Goal: Task Accomplishment & Management: Manage account settings

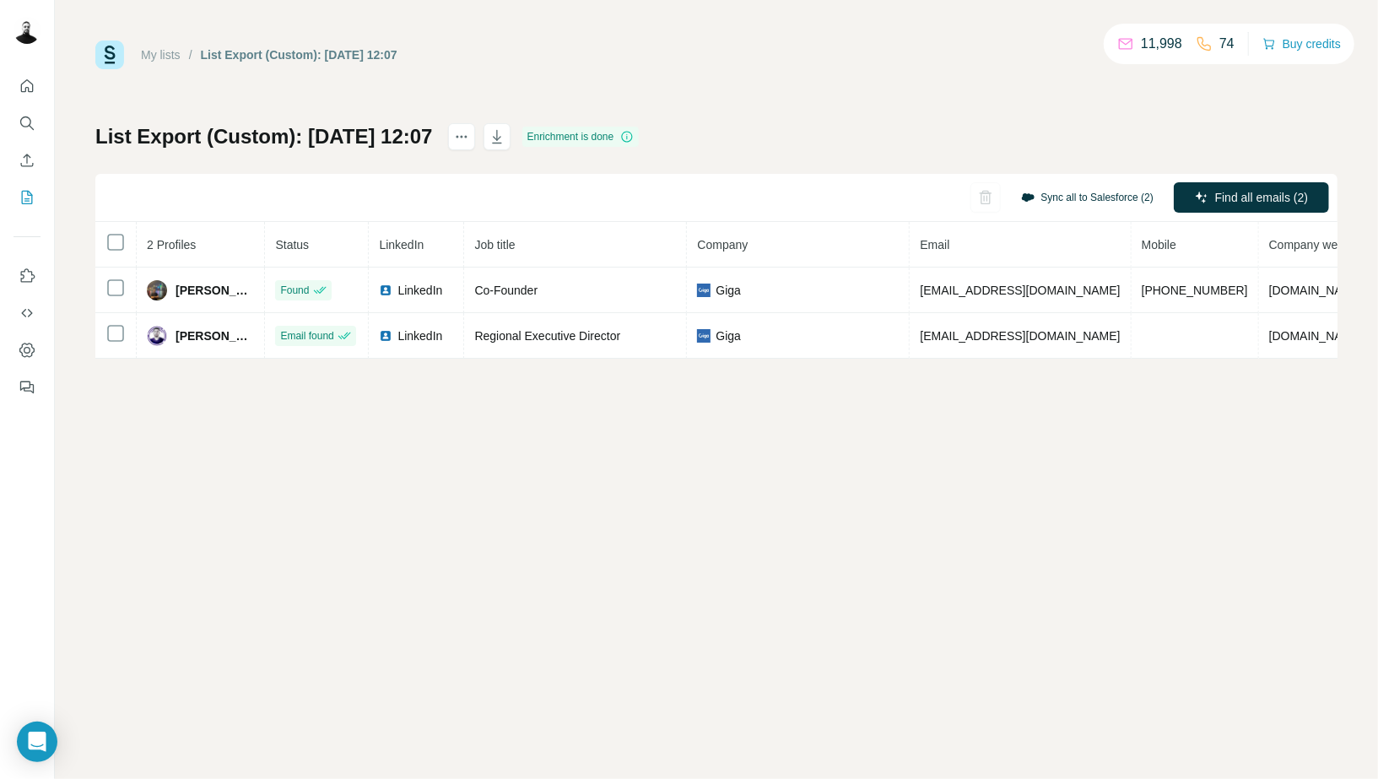
click at [1075, 192] on button "Sync all to Salesforce (2)" at bounding box center [1087, 197] width 156 height 25
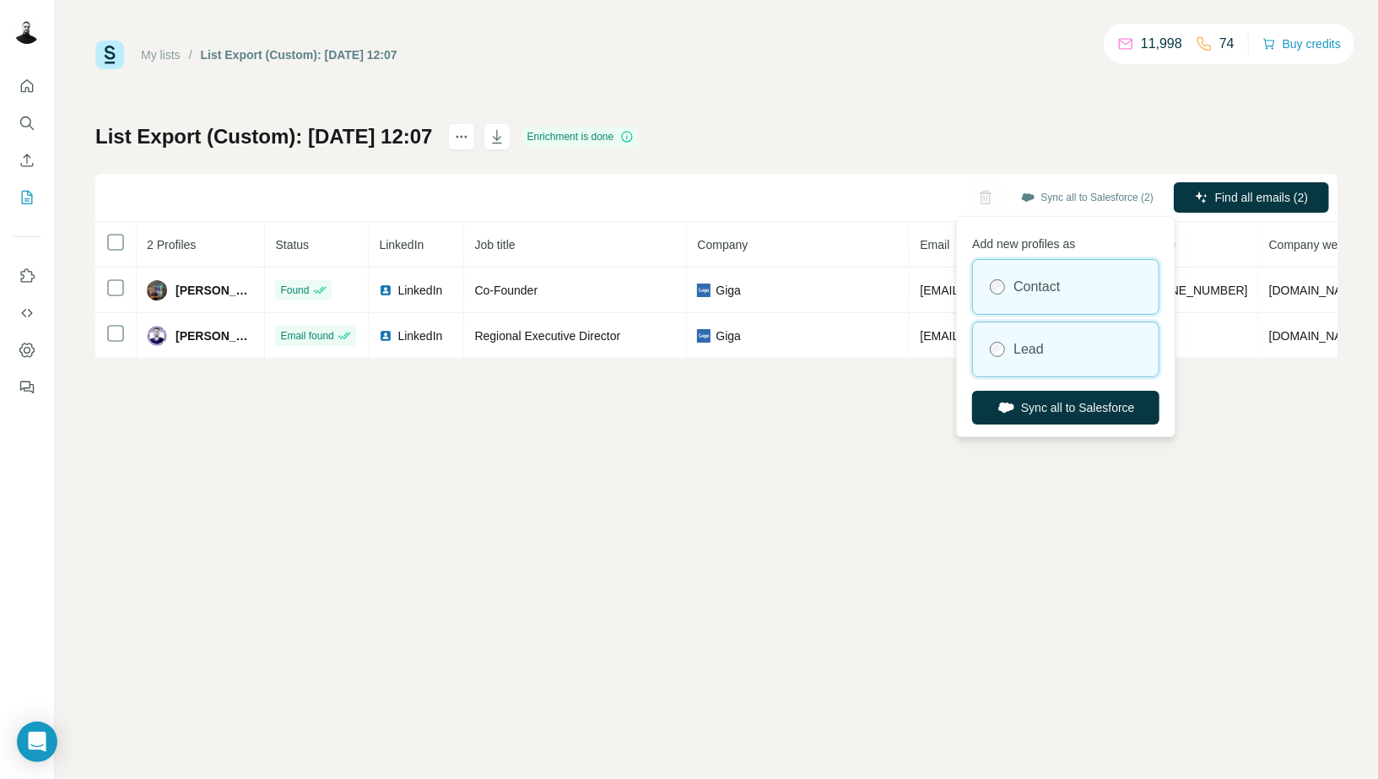
click at [1047, 334] on div "Lead" at bounding box center [1066, 349] width 186 height 54
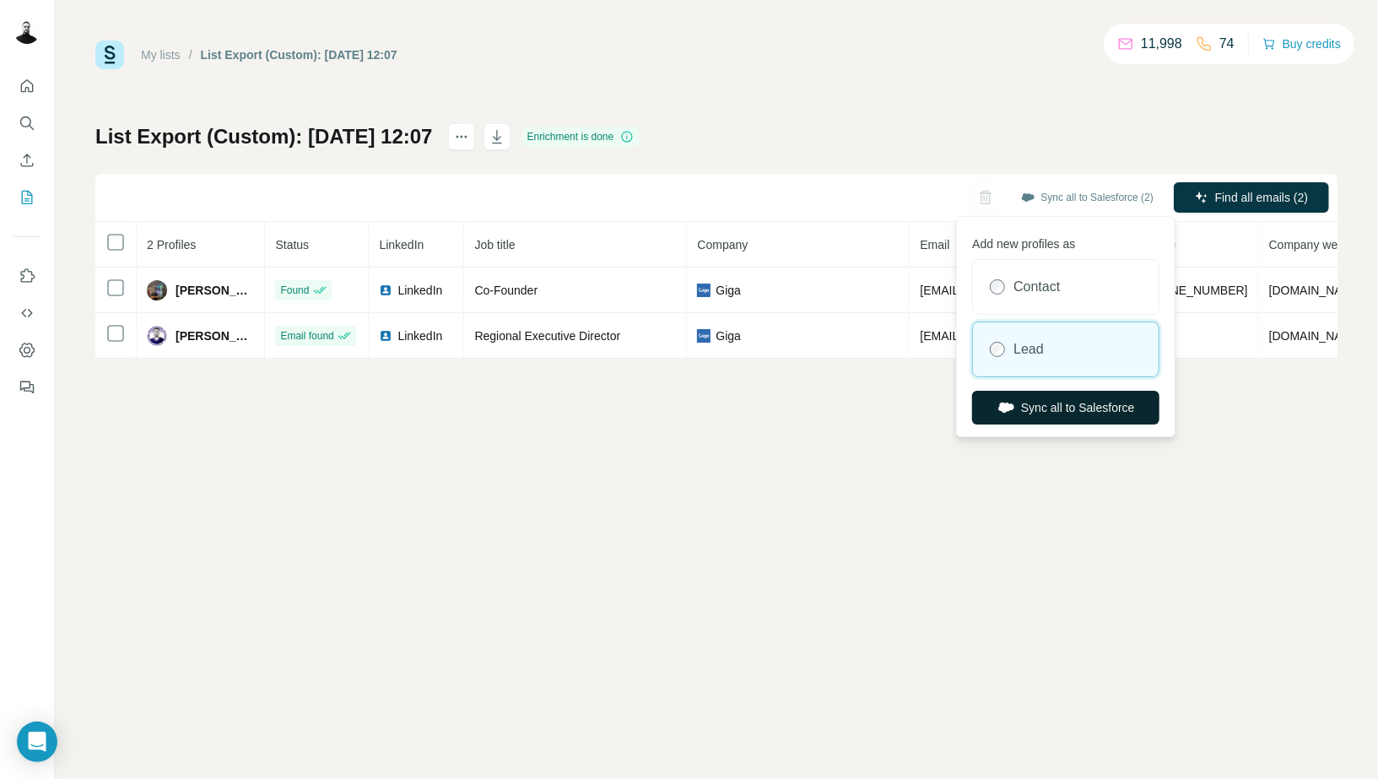
click at [1025, 404] on button "Sync all to Salesforce" at bounding box center [1065, 408] width 187 height 34
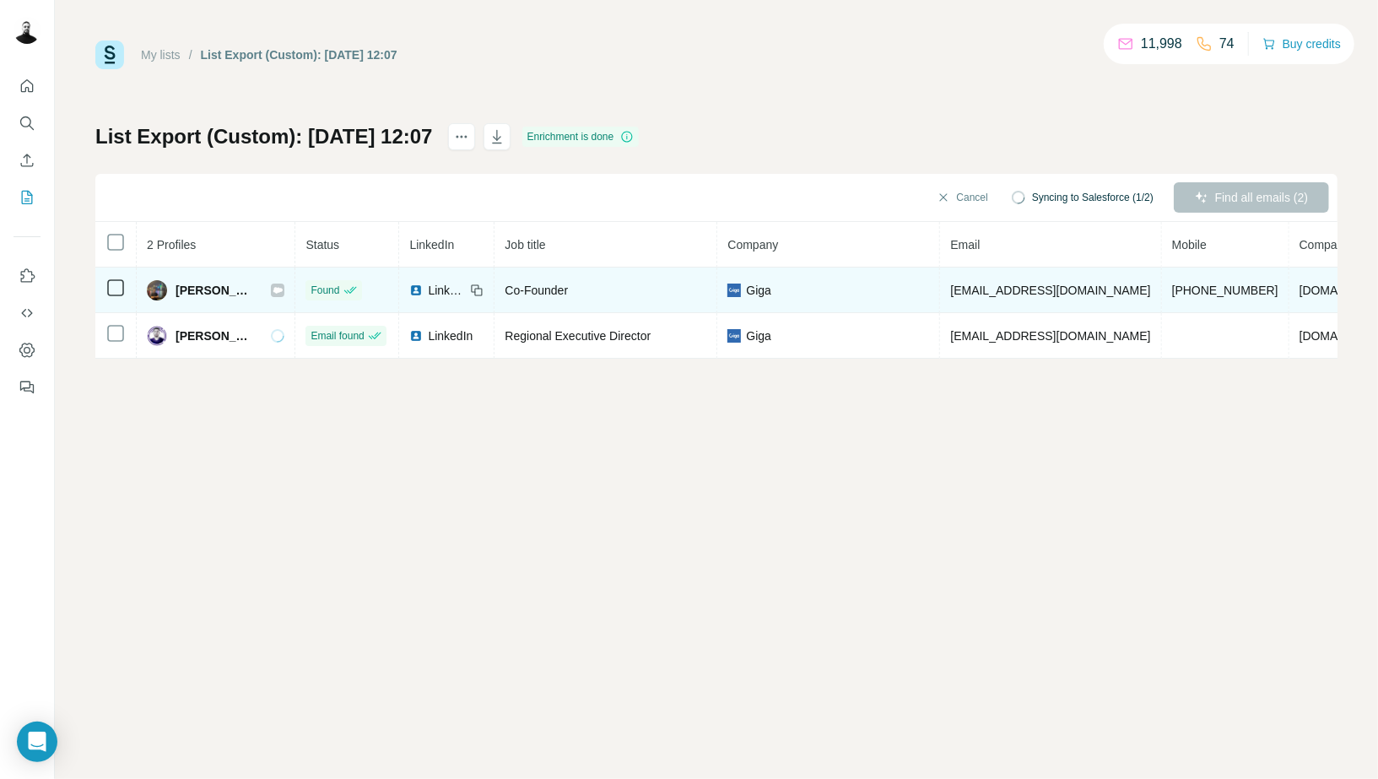
click at [283, 290] on icon at bounding box center [277, 290] width 9 height 6
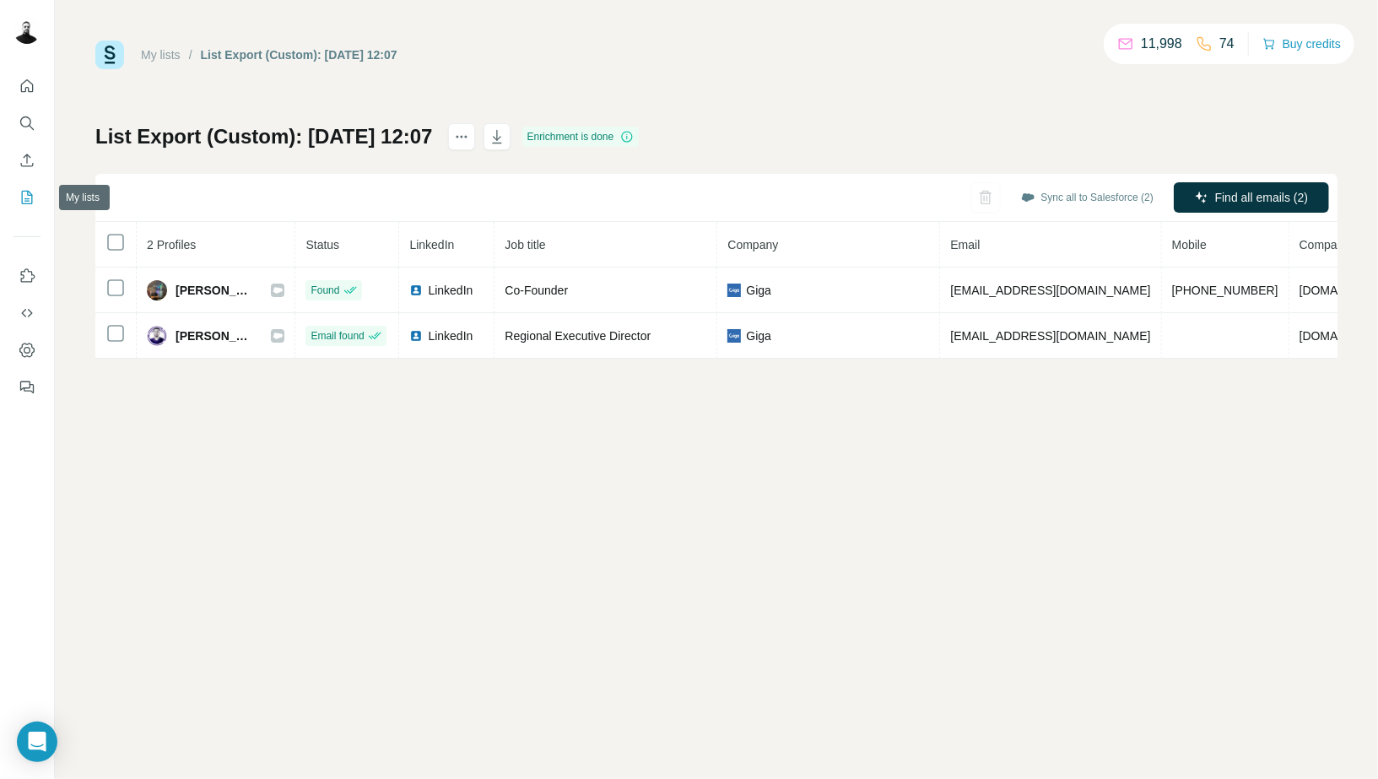
click at [30, 192] on icon "My lists" at bounding box center [27, 197] width 17 height 17
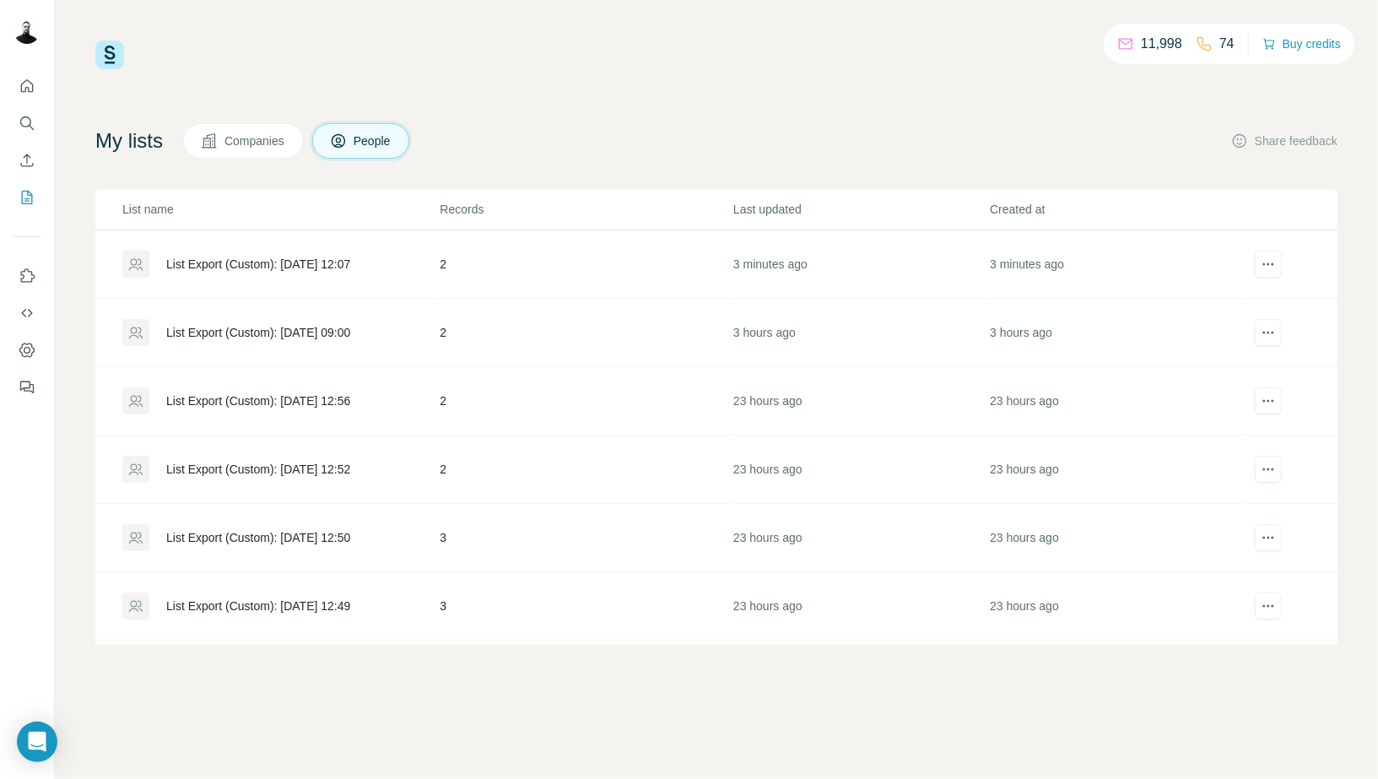
click at [1147, 43] on div "11,998" at bounding box center [1149, 44] width 65 height 20
click at [19, 89] on icon "Quick start" at bounding box center [27, 86] width 17 height 17
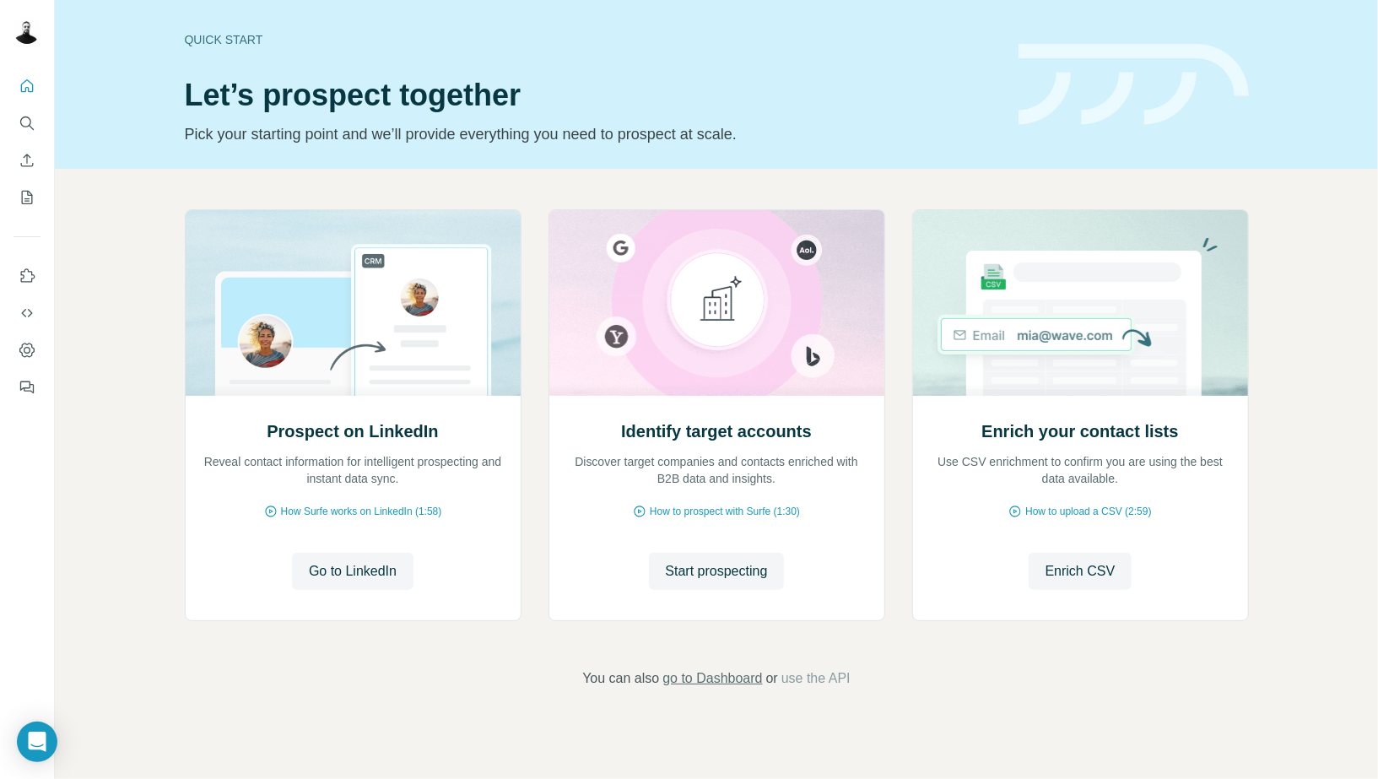
click at [725, 676] on span "go to Dashboard" at bounding box center [712, 678] width 100 height 20
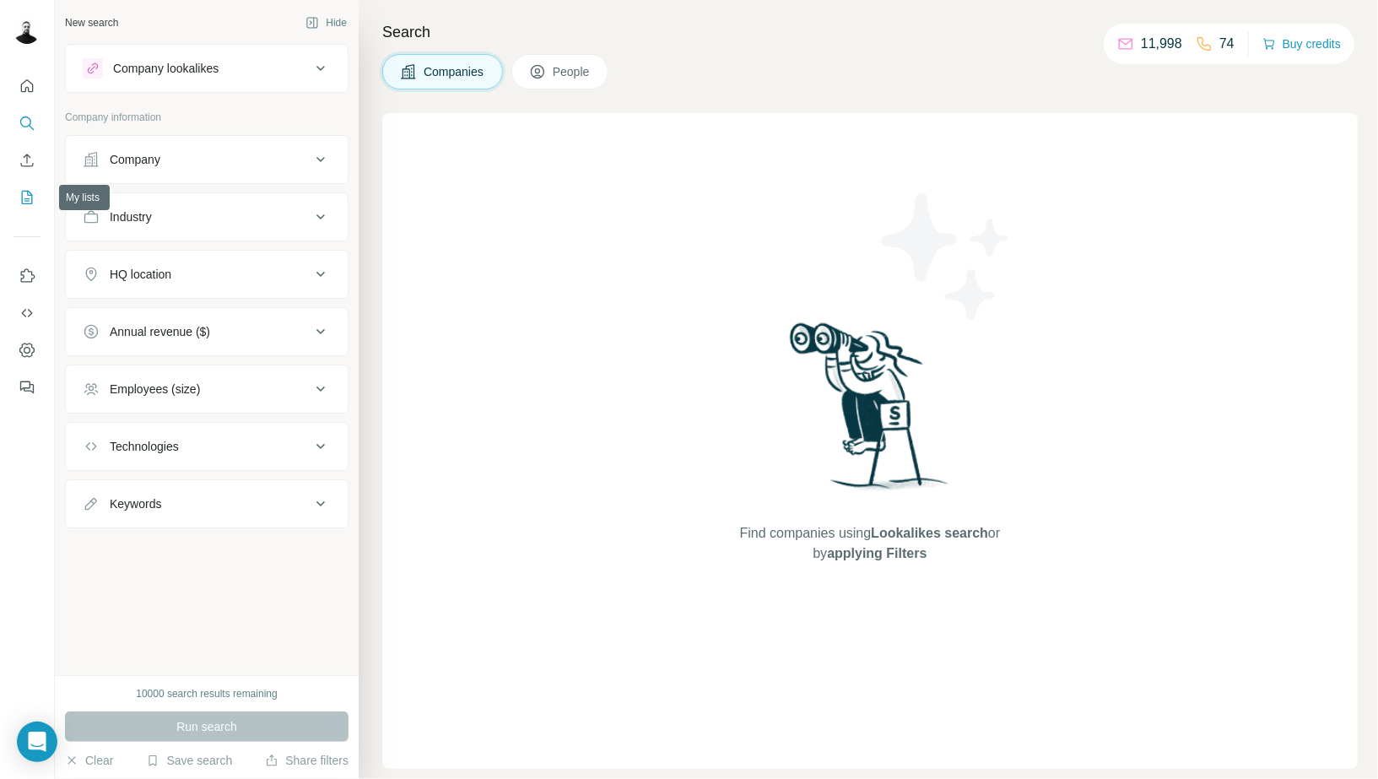
click at [26, 199] on icon "My lists" at bounding box center [27, 197] width 17 height 17
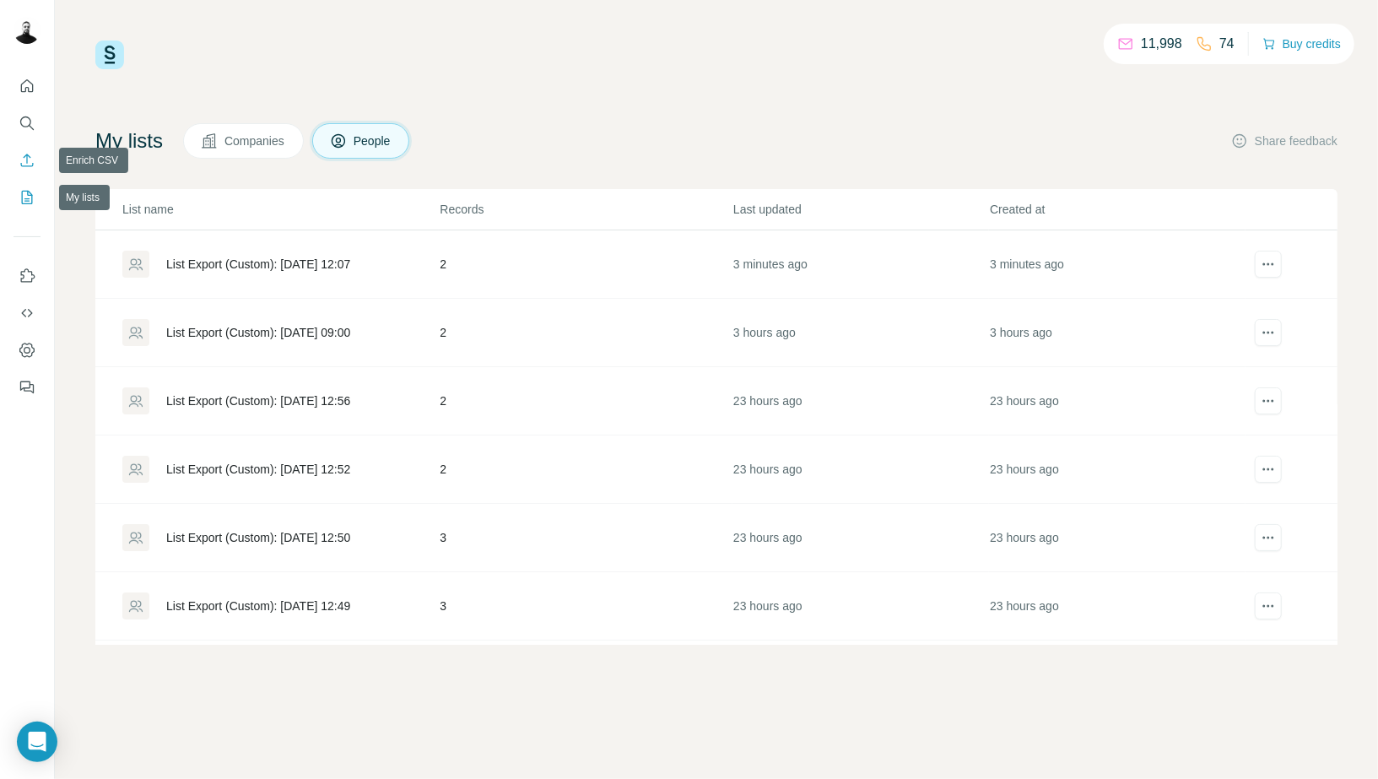
click at [26, 168] on icon "Enrich CSV" at bounding box center [27, 160] width 17 height 17
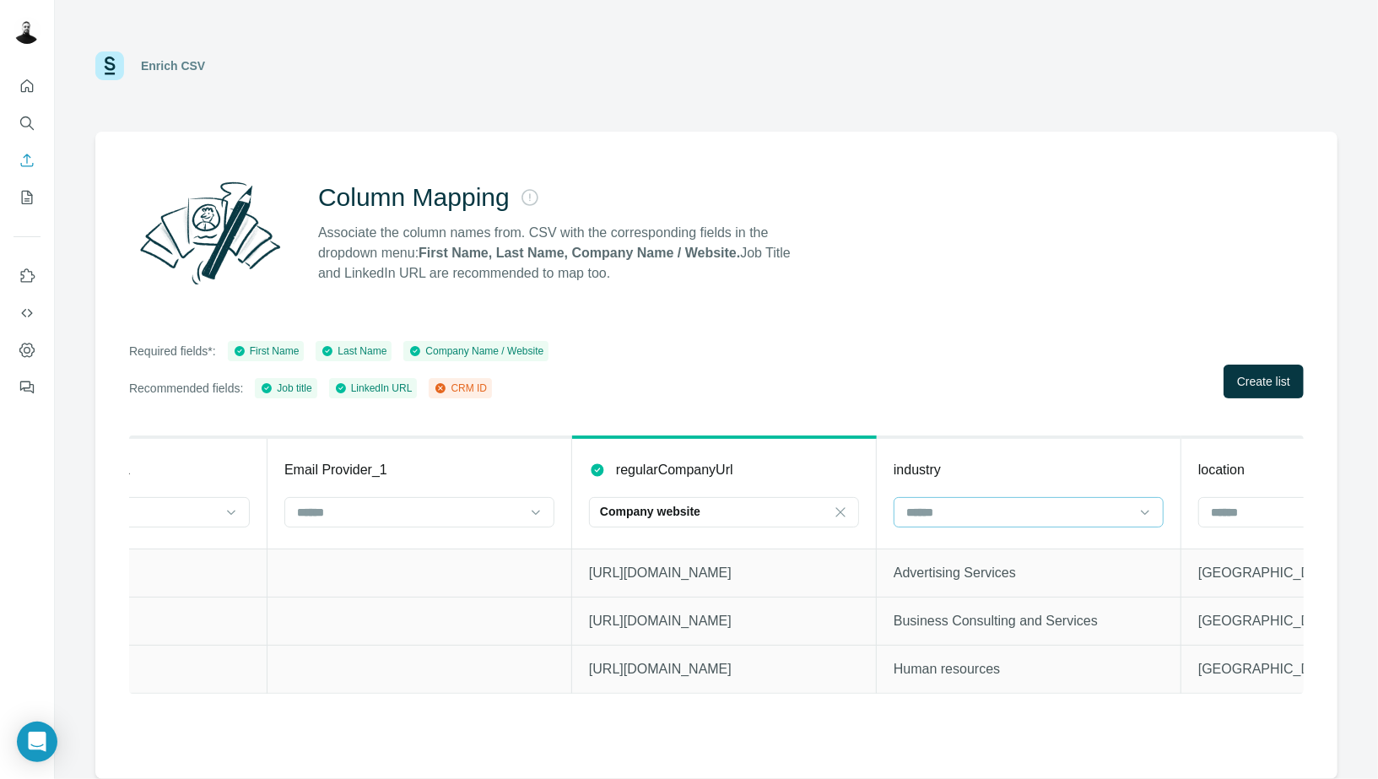
scroll to position [0, 3250]
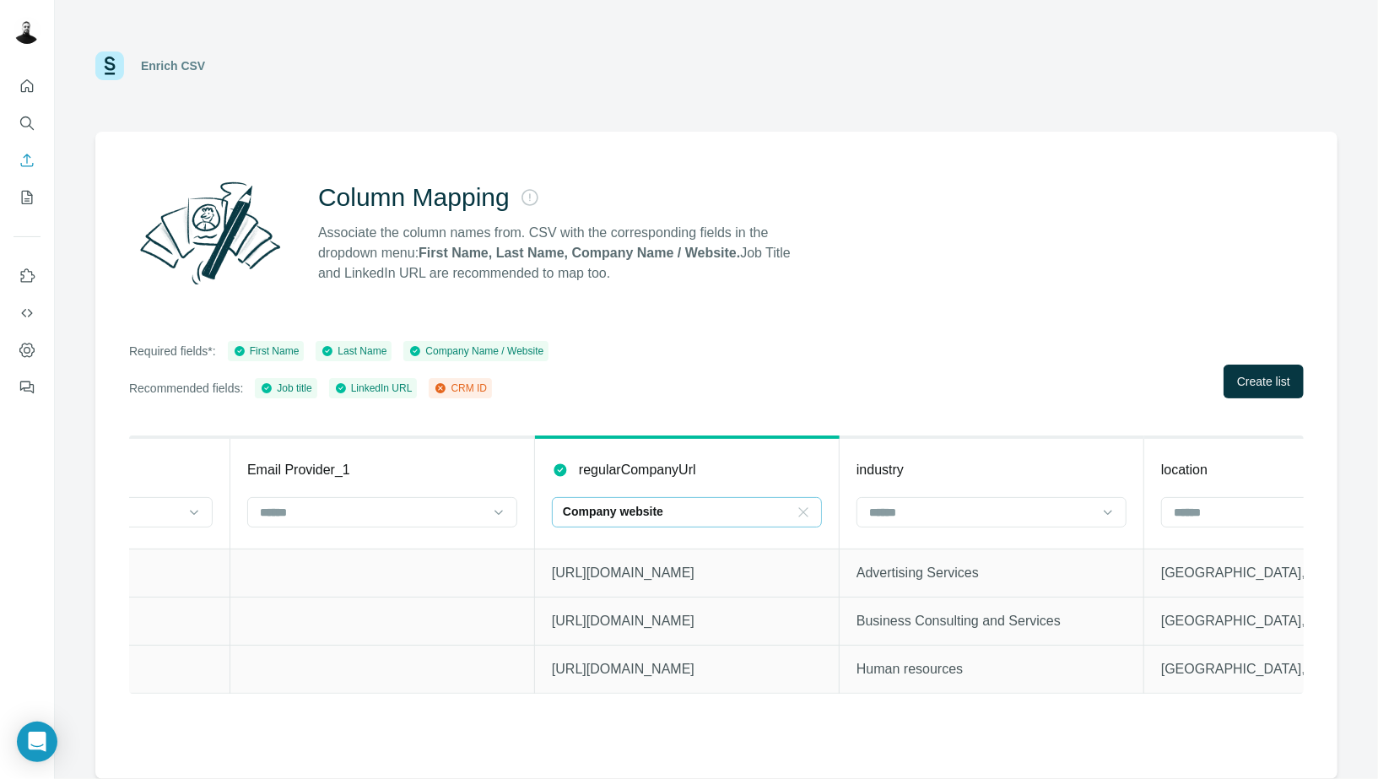
click at [805, 514] on icon at bounding box center [803, 512] width 17 height 17
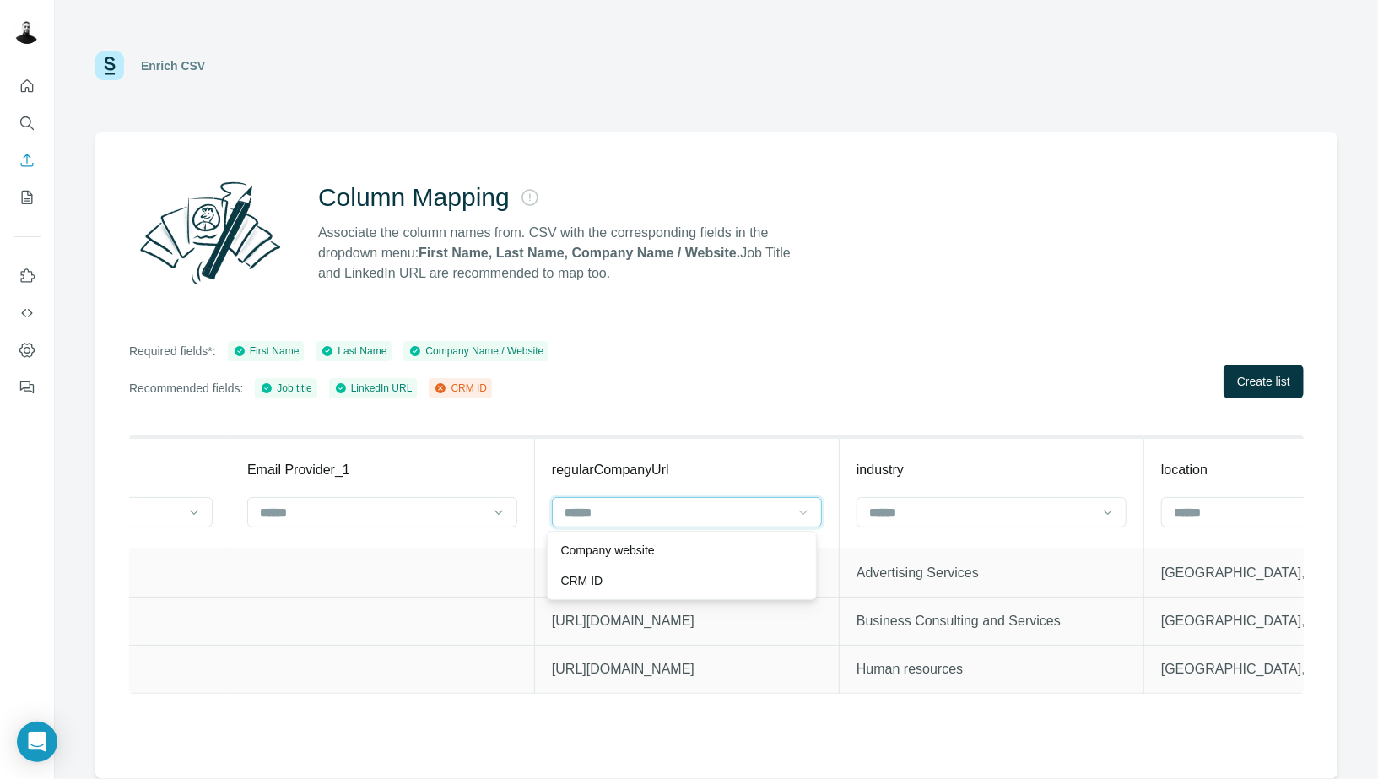
scroll to position [0, 0]
click at [834, 354] on div "Required fields*: First Name Last Name Company Name / Website Recommended field…" at bounding box center [716, 369] width 1174 height 57
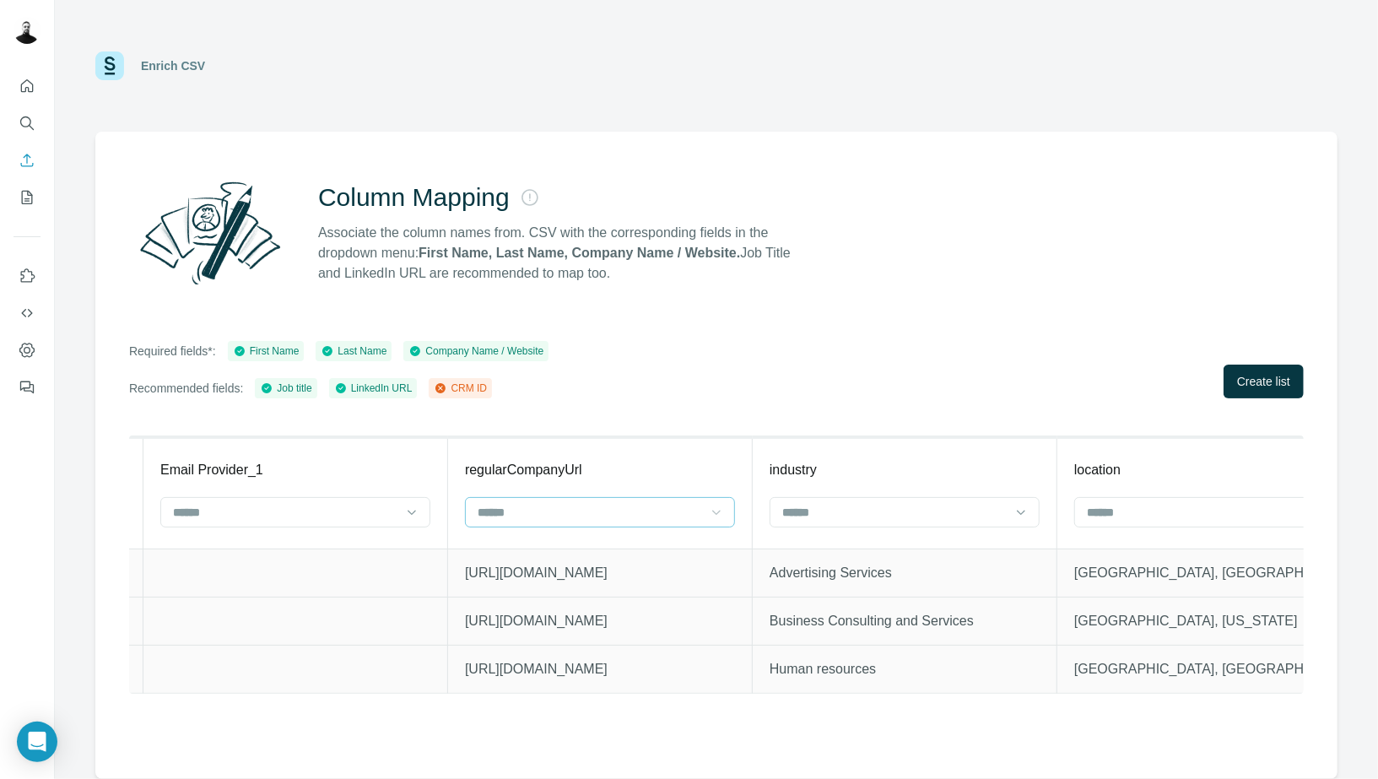
scroll to position [0, 3388]
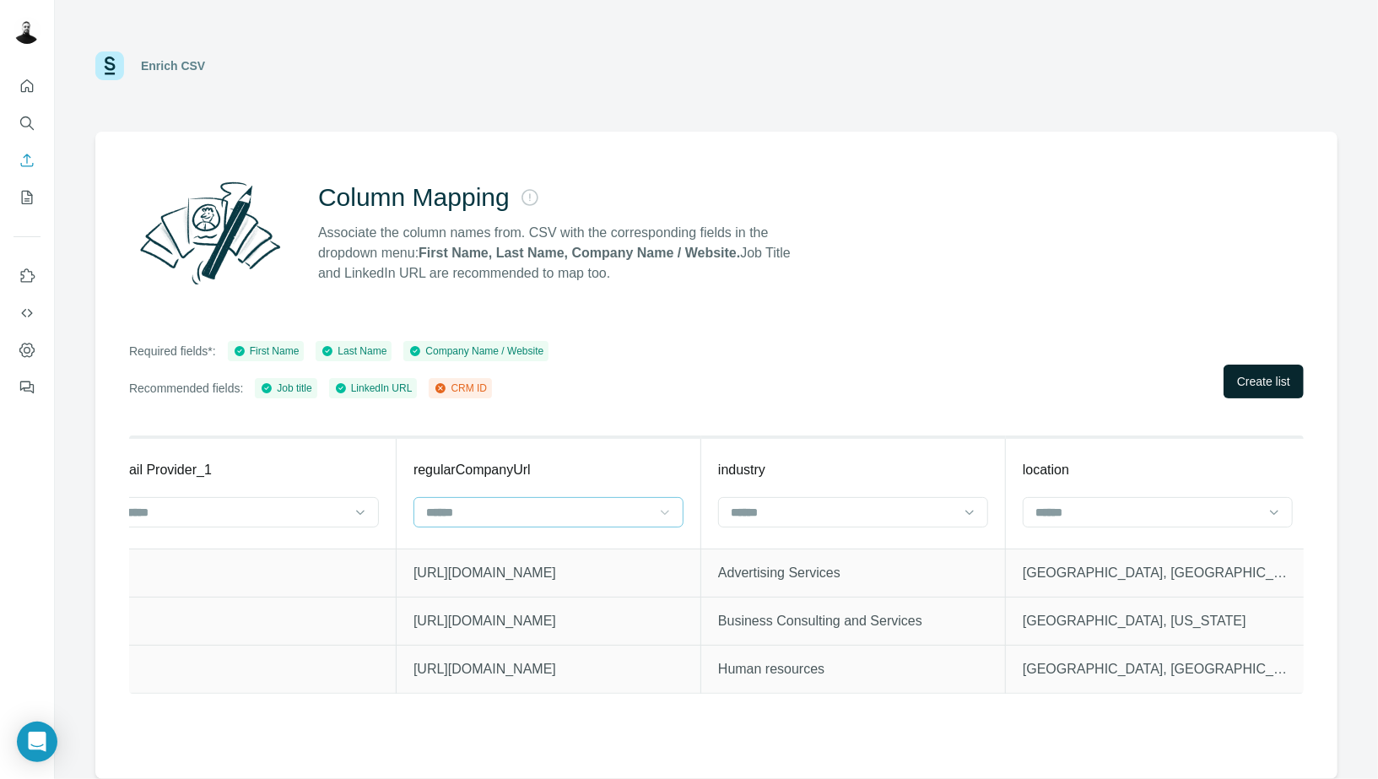
click at [1264, 366] on button "Create list" at bounding box center [1263, 381] width 80 height 34
click at [1271, 392] on button "Create list" at bounding box center [1263, 381] width 80 height 34
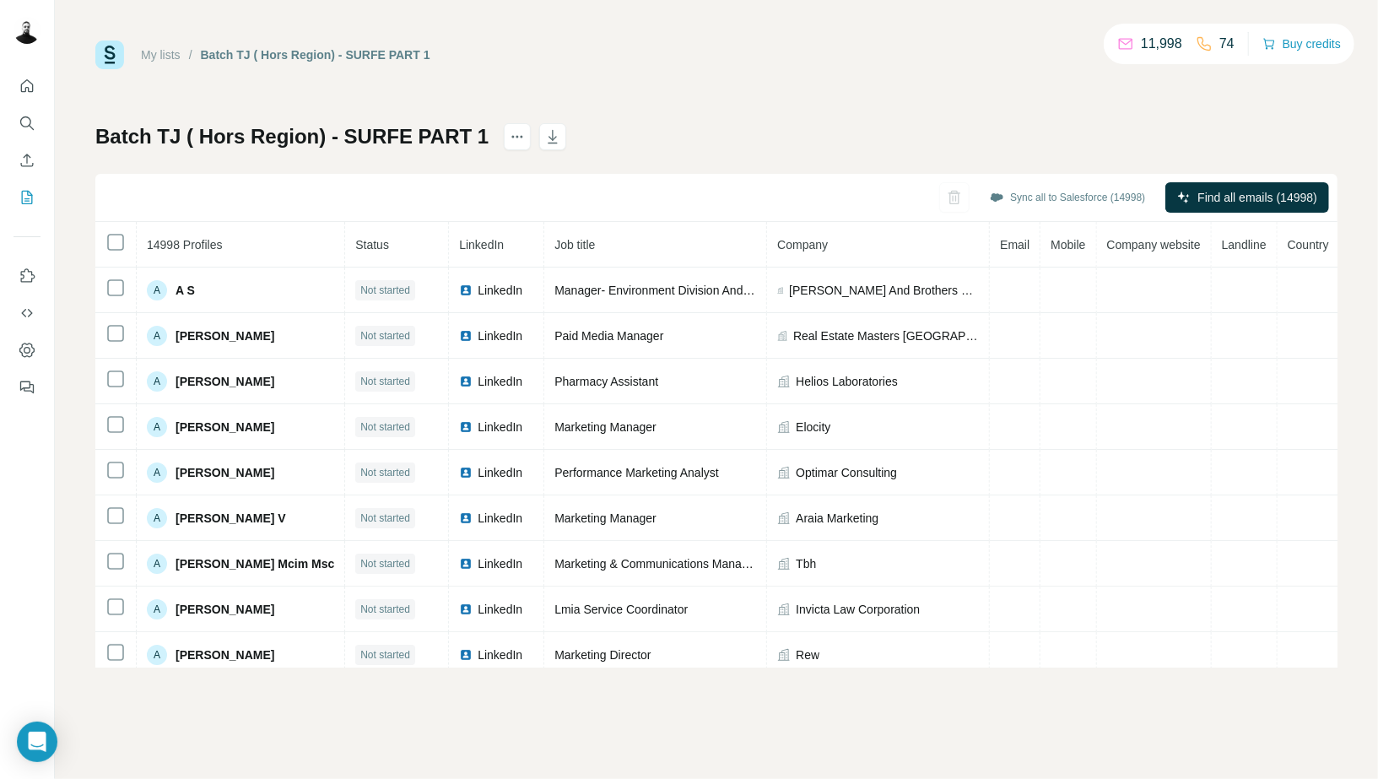
click at [839, 72] on div "My lists / Batch TJ ( Hors Region) - SURFE PART 1 11,998 74 Buy credits Batch T…" at bounding box center [716, 353] width 1242 height 627
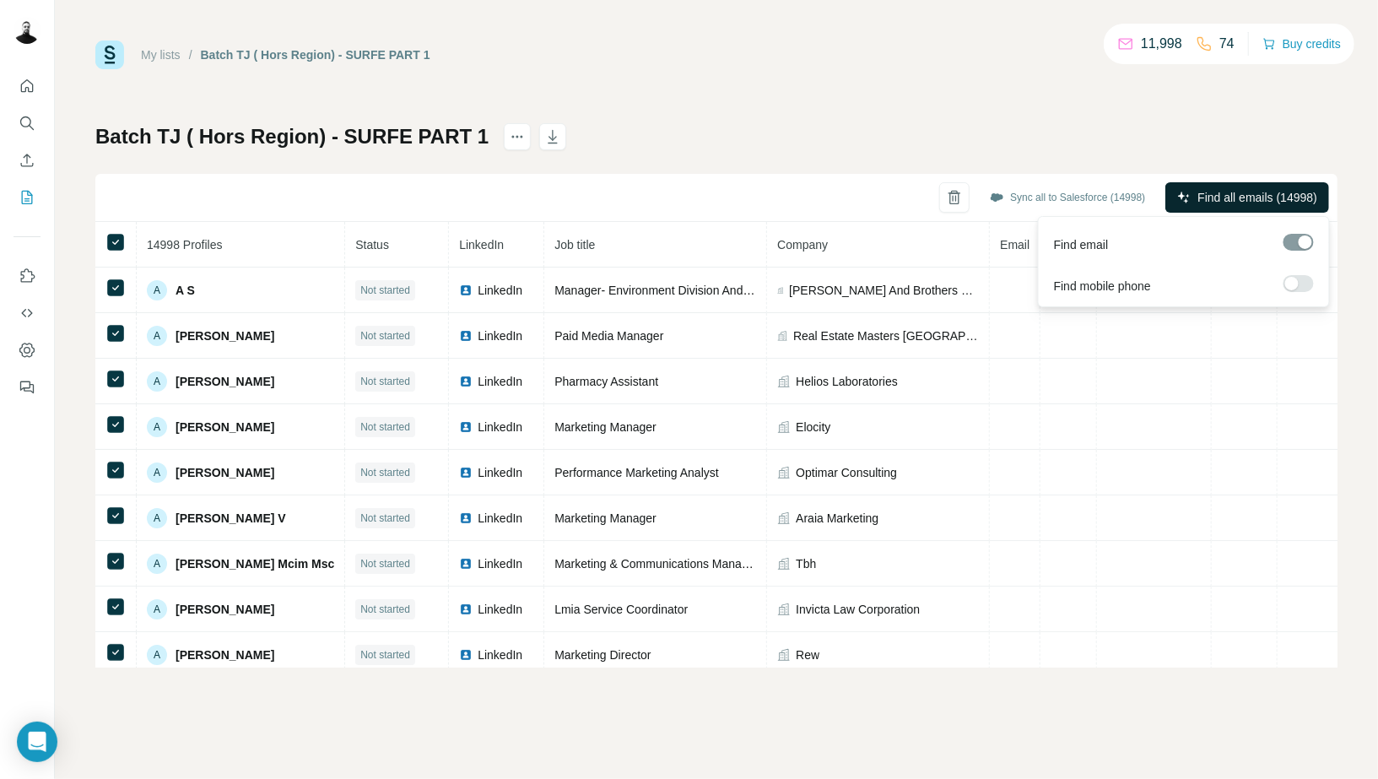
click at [1226, 191] on span "Find all emails (14998)" at bounding box center [1257, 197] width 120 height 17
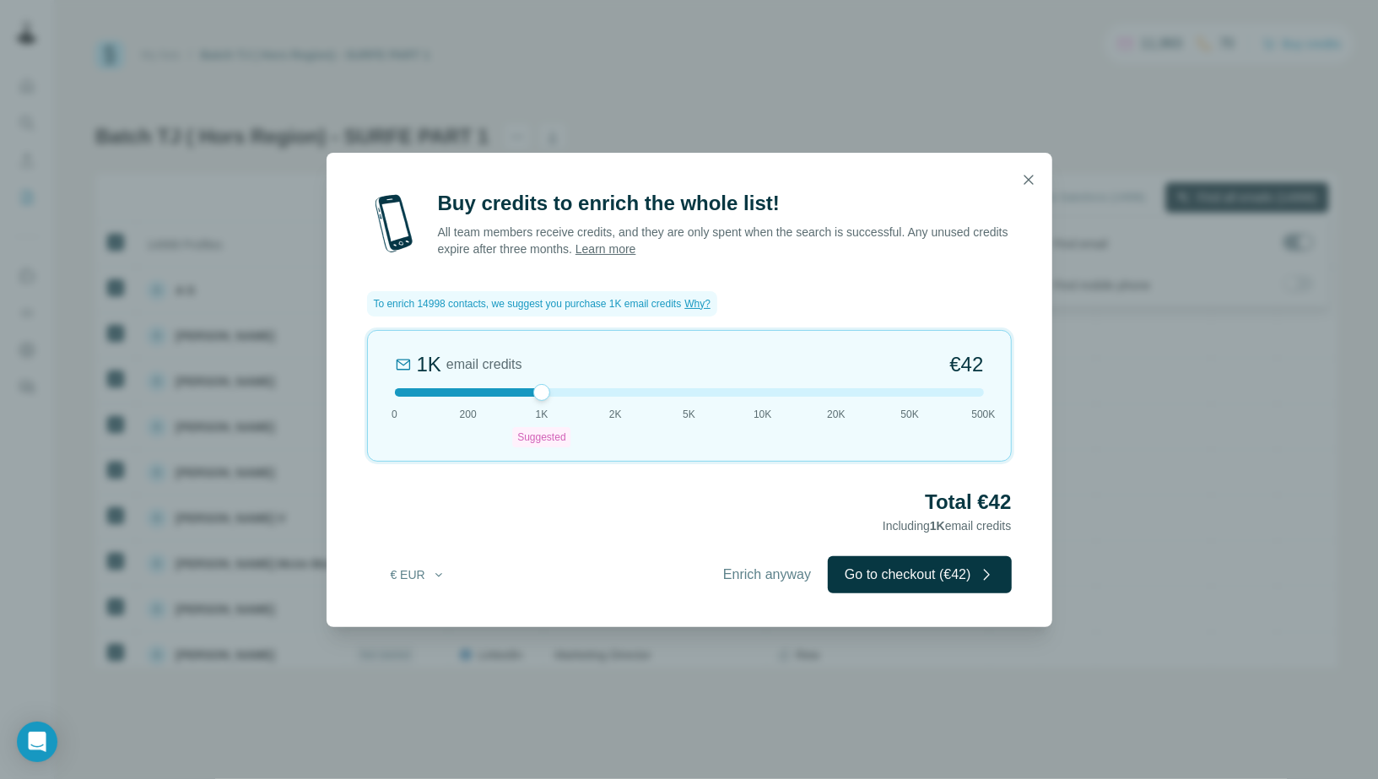
drag, startPoint x: 532, startPoint y: 389, endPoint x: 370, endPoint y: 386, distance: 162.0
click at [370, 386] on div "1K email credits €42 0 200 1K Suggested 2K 5K 10K 20K 50K 500K" at bounding box center [689, 396] width 645 height 132
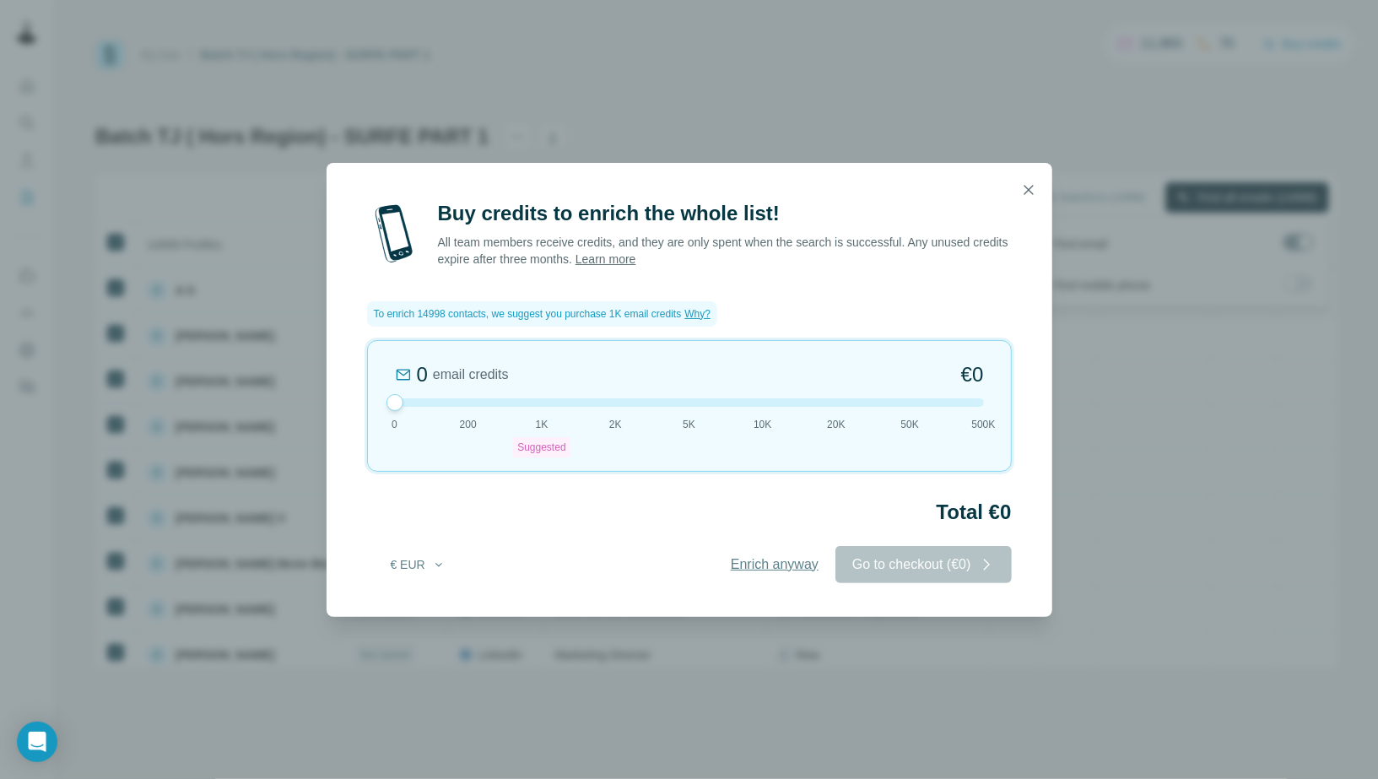
click at [764, 555] on span "Enrich anyway" at bounding box center [775, 564] width 88 height 20
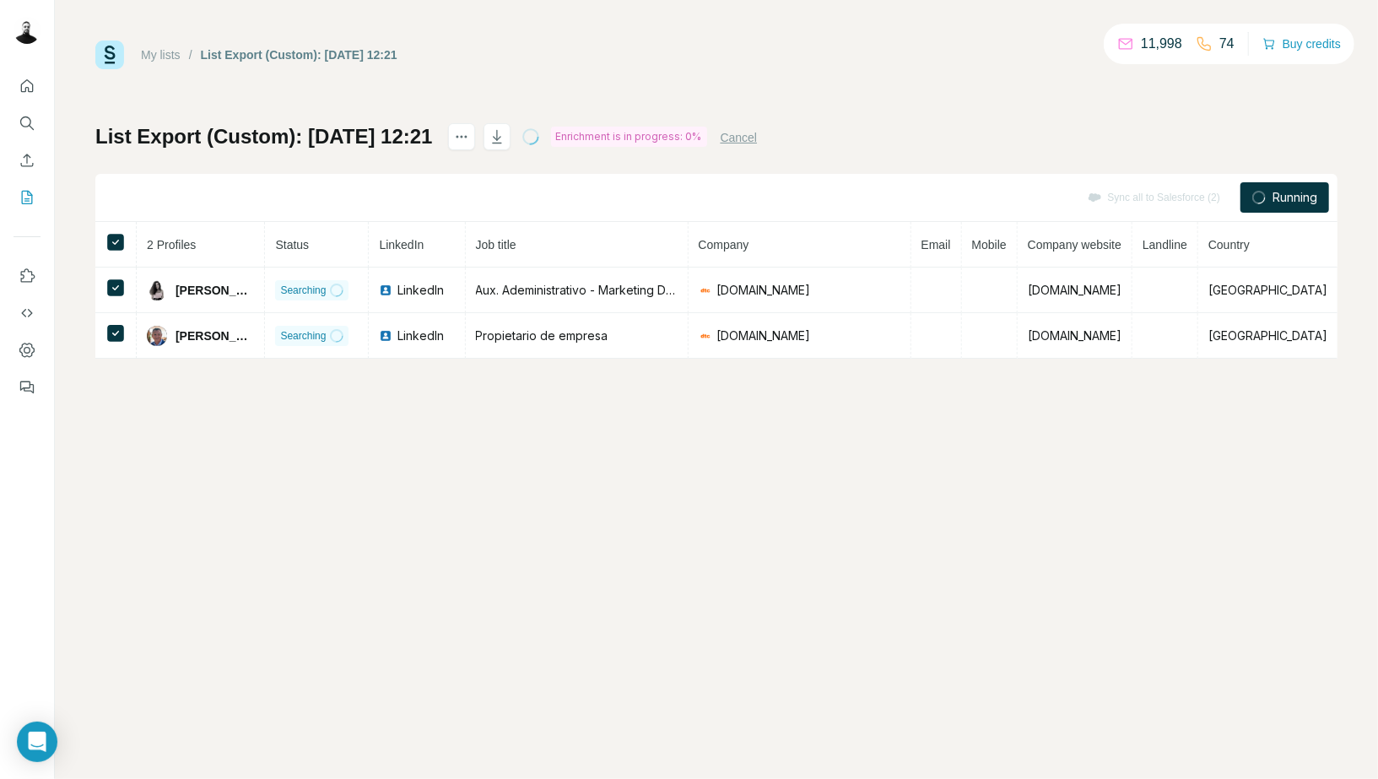
click at [1116, 194] on div "Sync all to Salesforce (2)" at bounding box center [1154, 197] width 156 height 30
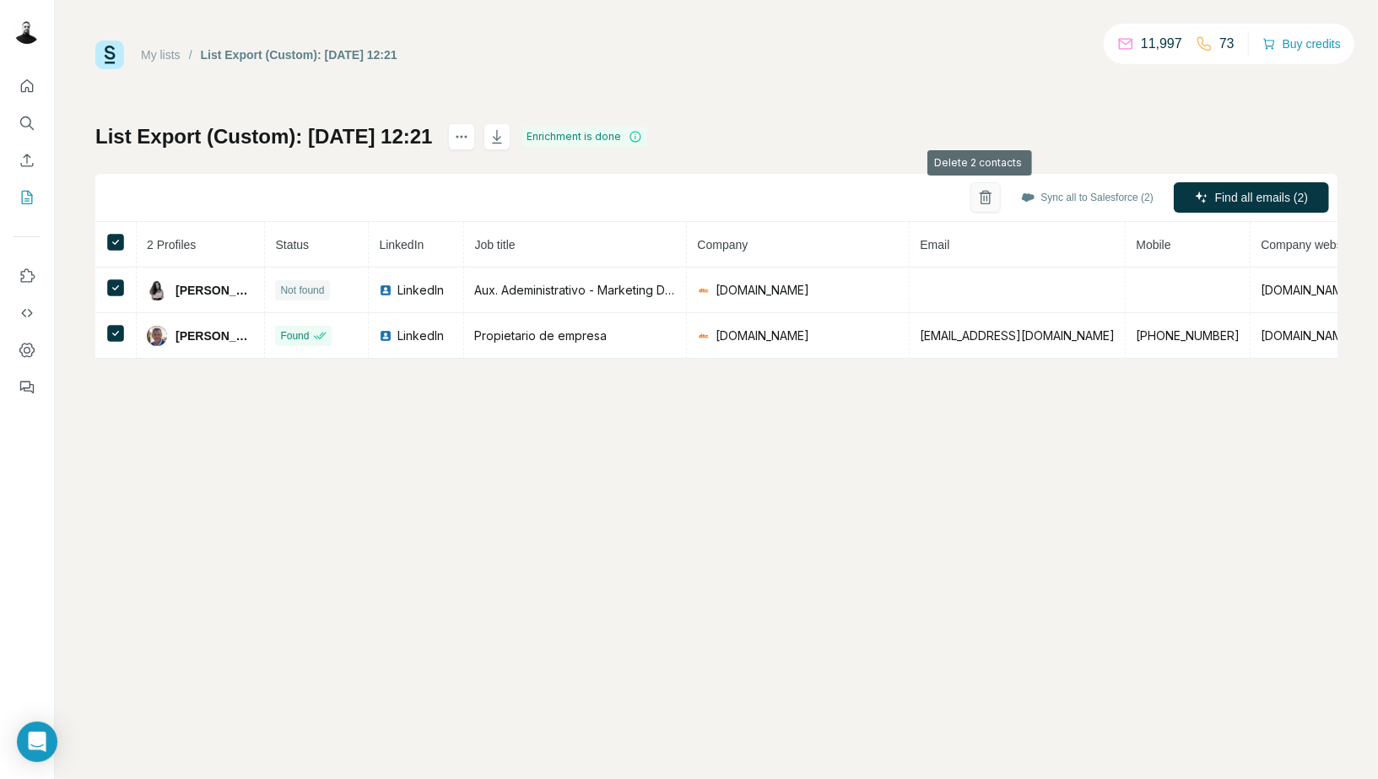
click at [982, 205] on button "button" at bounding box center [985, 197] width 30 height 30
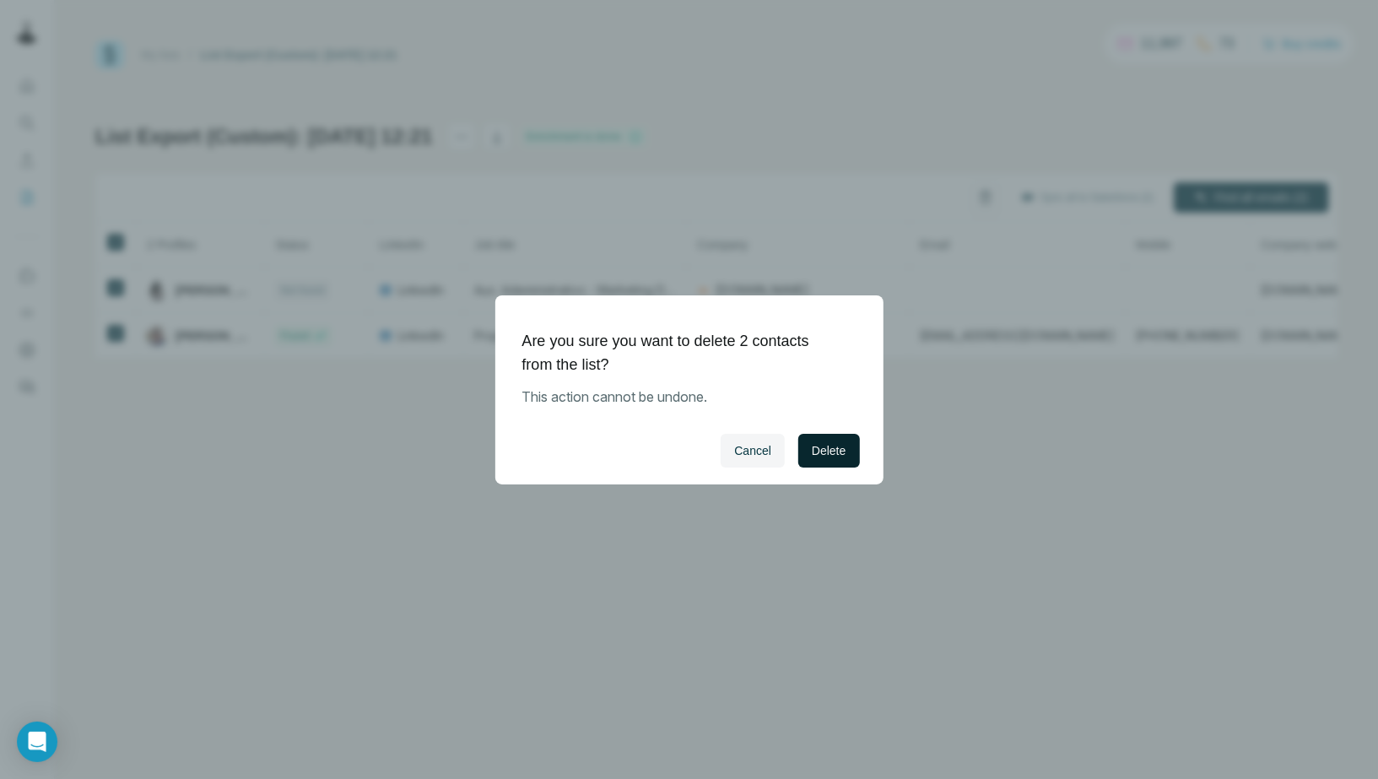
click at [841, 461] on button "Delete" at bounding box center [828, 451] width 61 height 34
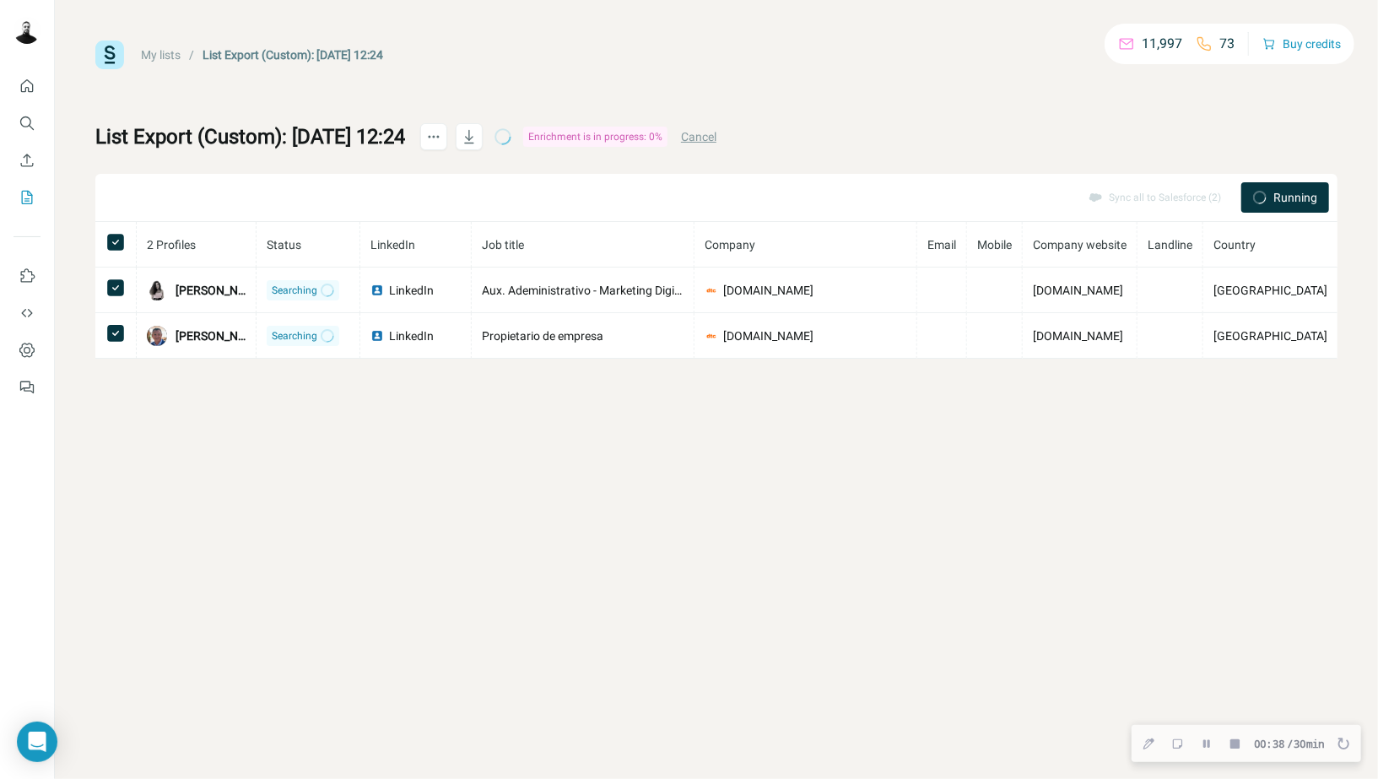
click at [716, 134] on button "Cancel" at bounding box center [698, 136] width 35 height 17
click at [1088, 199] on button "Sync all to Salesforce (2)" at bounding box center [1087, 197] width 156 height 25
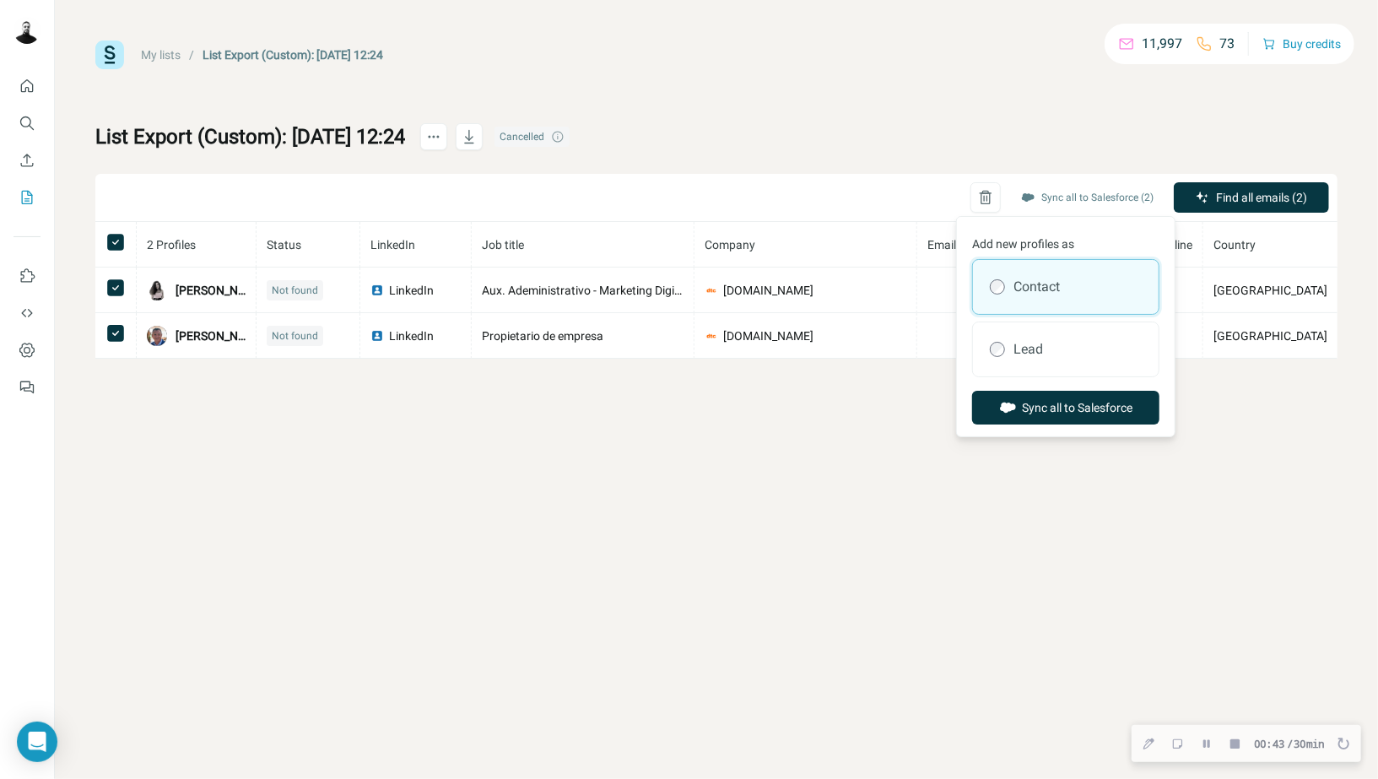
click at [1053, 135] on div "List Export (Custom): 02/10/2025 12:24 Cancelled Sync all to Salesforce (2) Fin…" at bounding box center [716, 240] width 1242 height 235
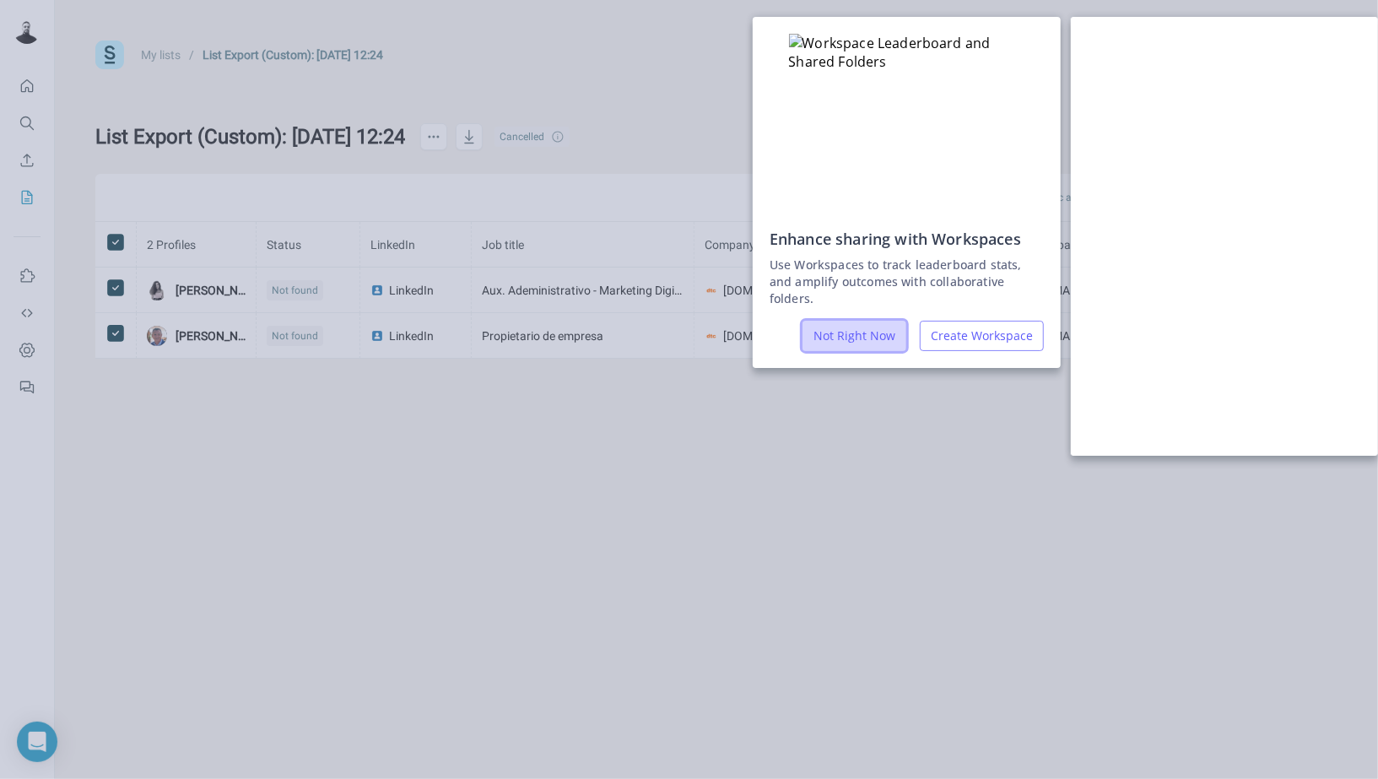
click at [831, 321] on button "Not Right Now" at bounding box center [854, 336] width 104 height 30
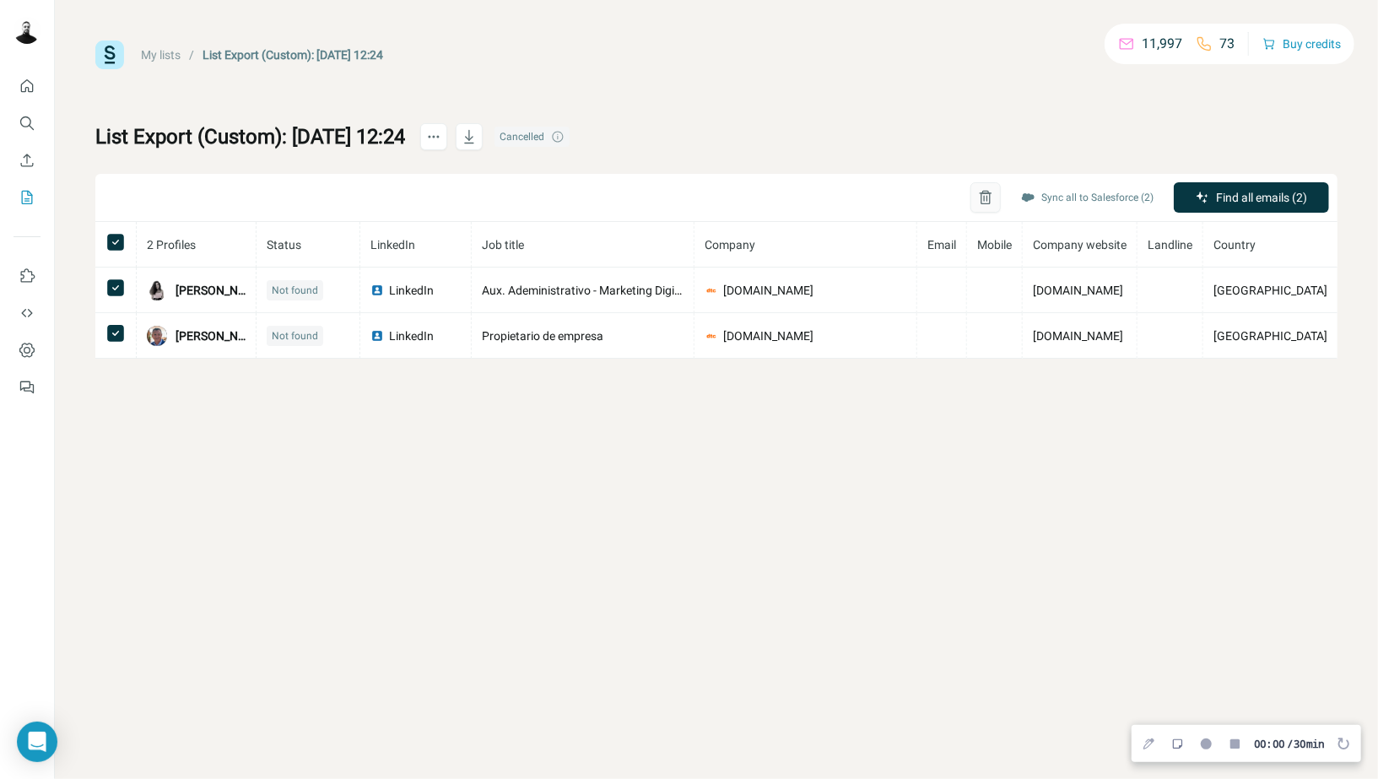
click at [984, 199] on icon "button" at bounding box center [986, 199] width 4 height 6
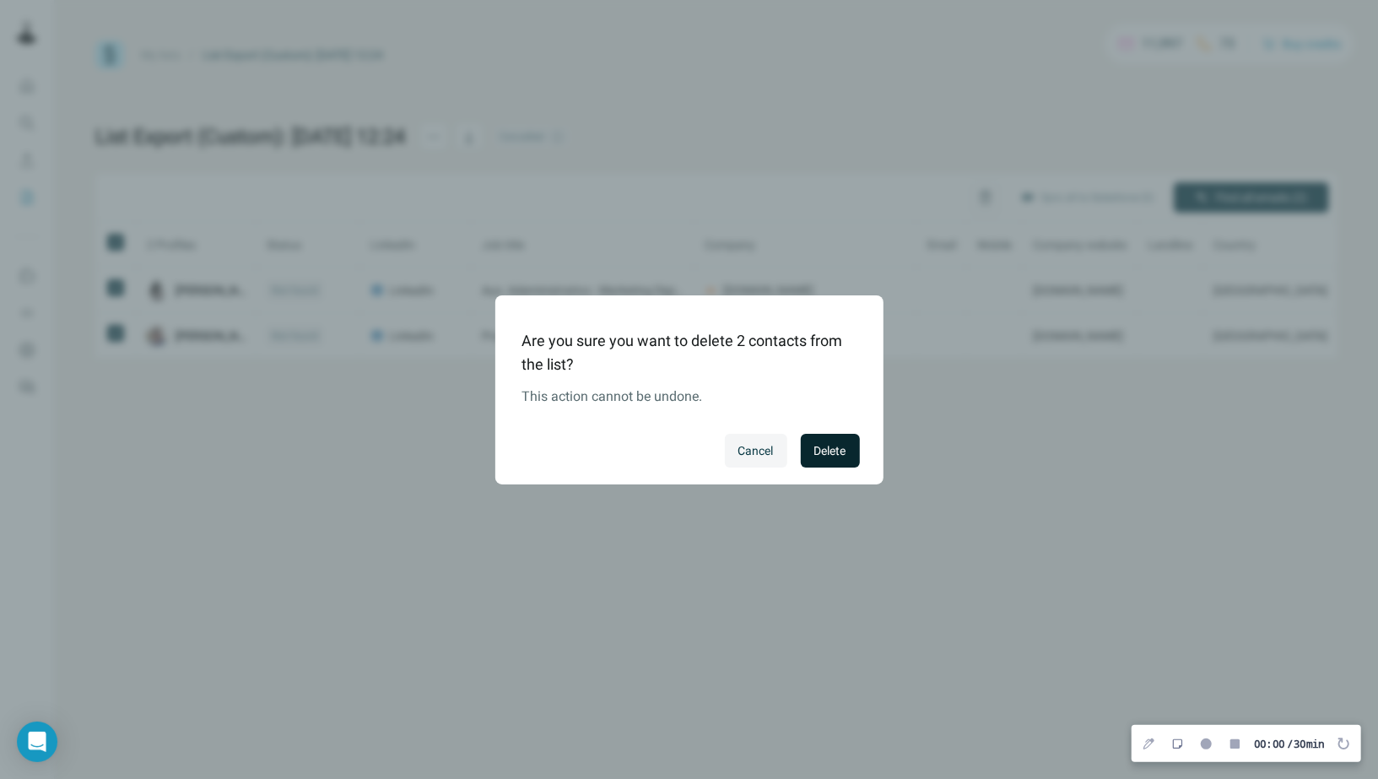
click at [823, 455] on span "Delete" at bounding box center [830, 450] width 32 height 17
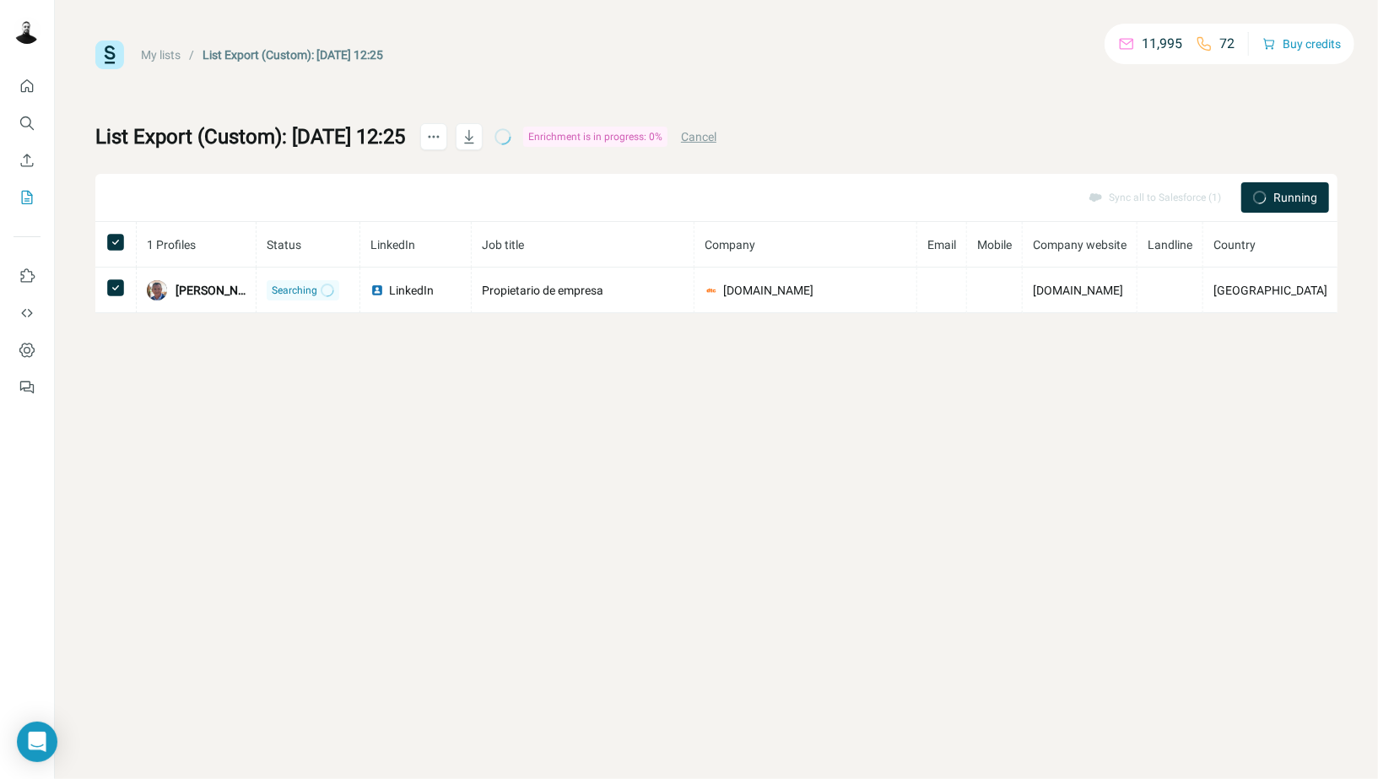
click at [716, 138] on button "Cancel" at bounding box center [698, 136] width 35 height 17
click at [1108, 194] on button "Sync all to Salesforce (1)" at bounding box center [1087, 197] width 156 height 25
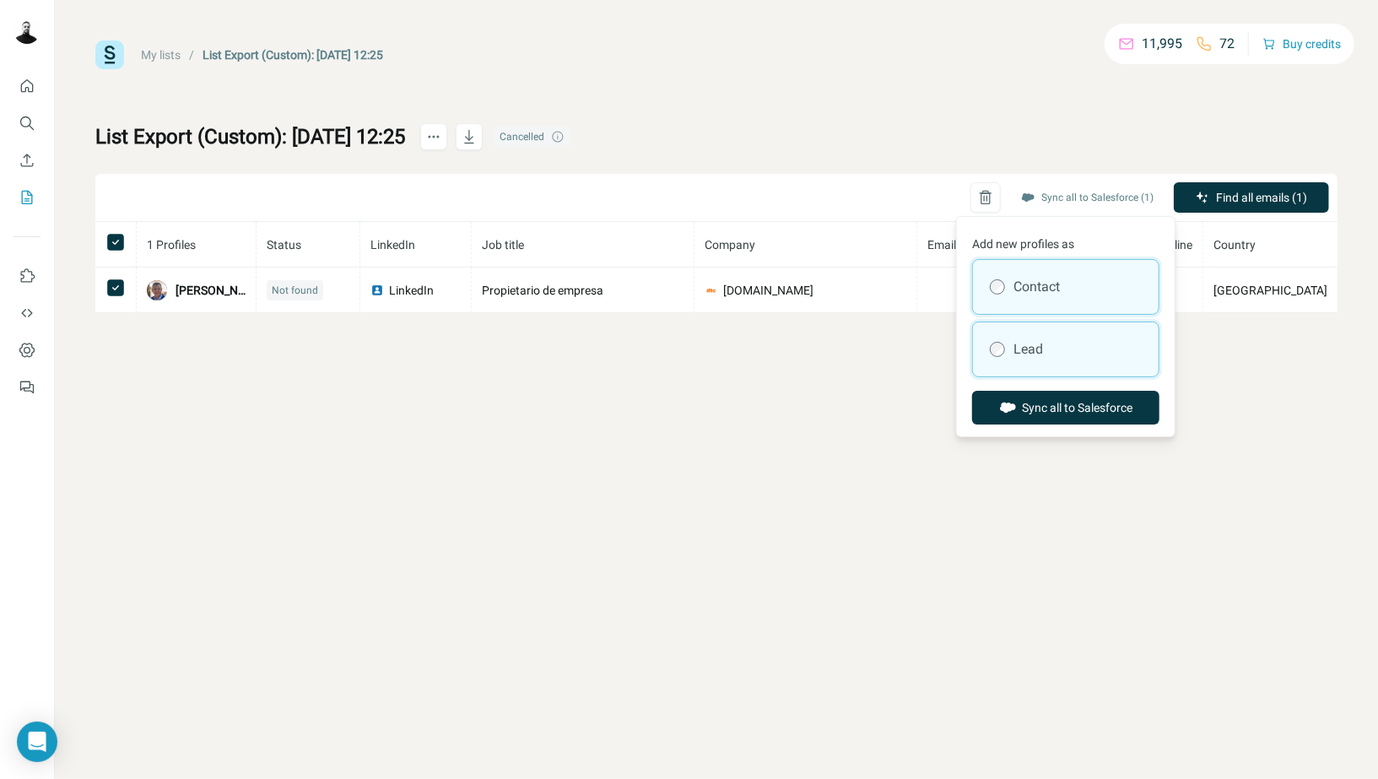
click at [1041, 350] on label "Lead" at bounding box center [1028, 349] width 30 height 20
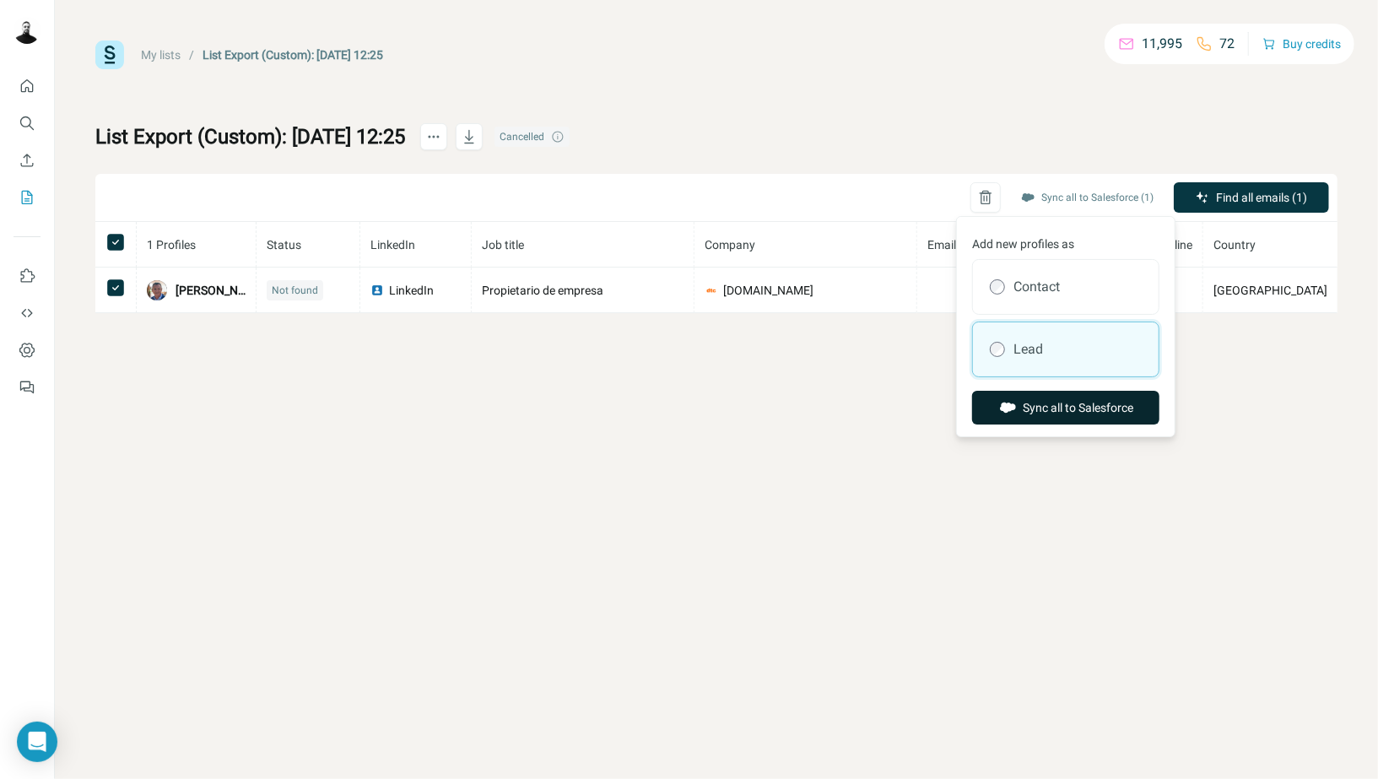
click at [1042, 398] on button "Sync all to Salesforce" at bounding box center [1065, 408] width 187 height 34
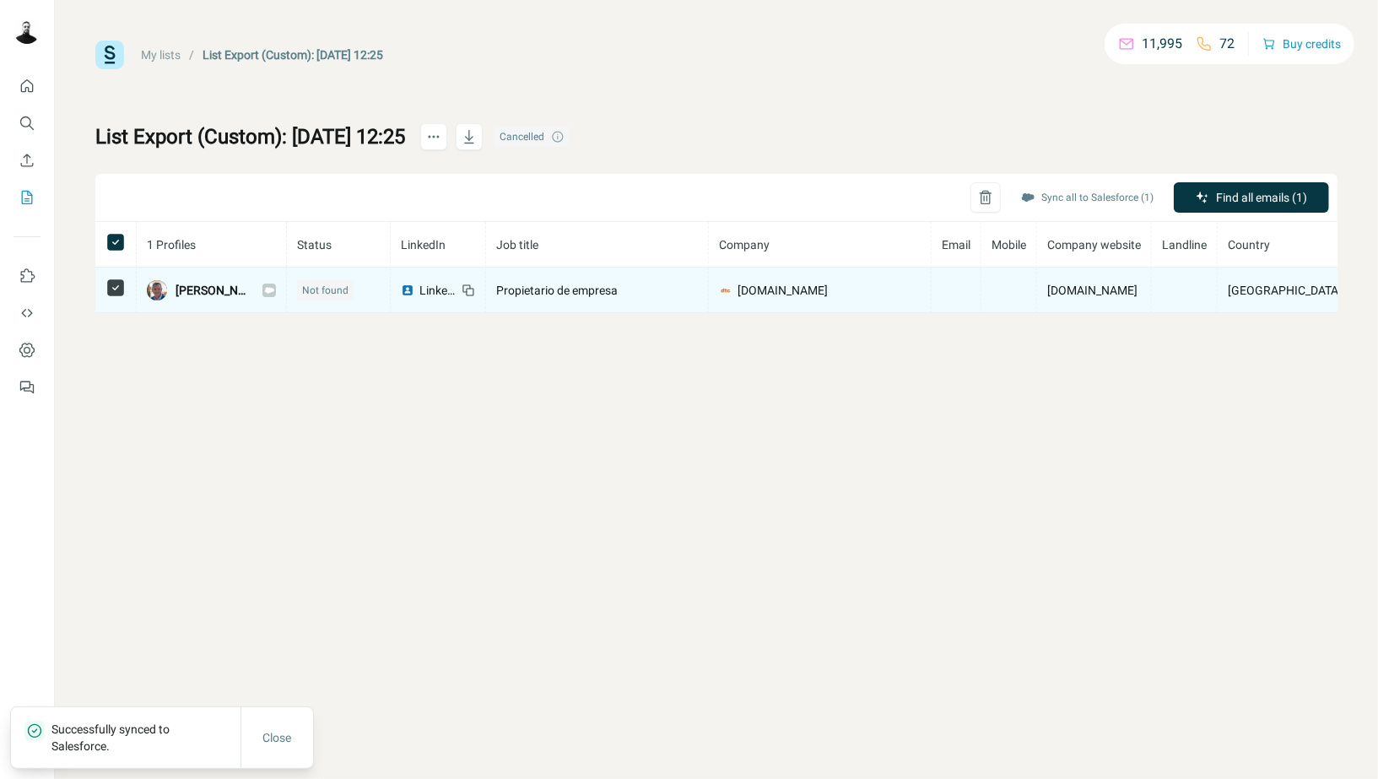
click at [274, 291] on icon at bounding box center [269, 289] width 10 height 13
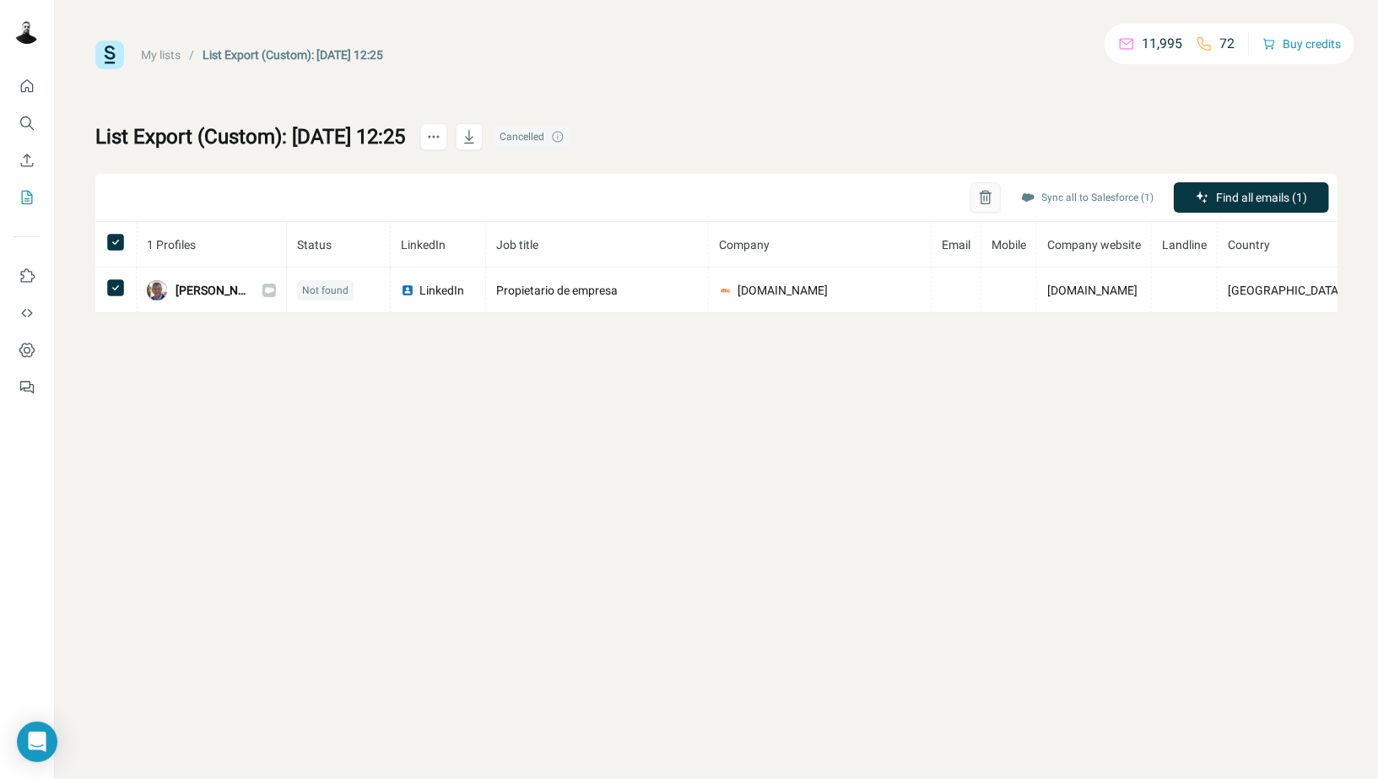
click at [981, 197] on icon "button" at bounding box center [985, 197] width 17 height 17
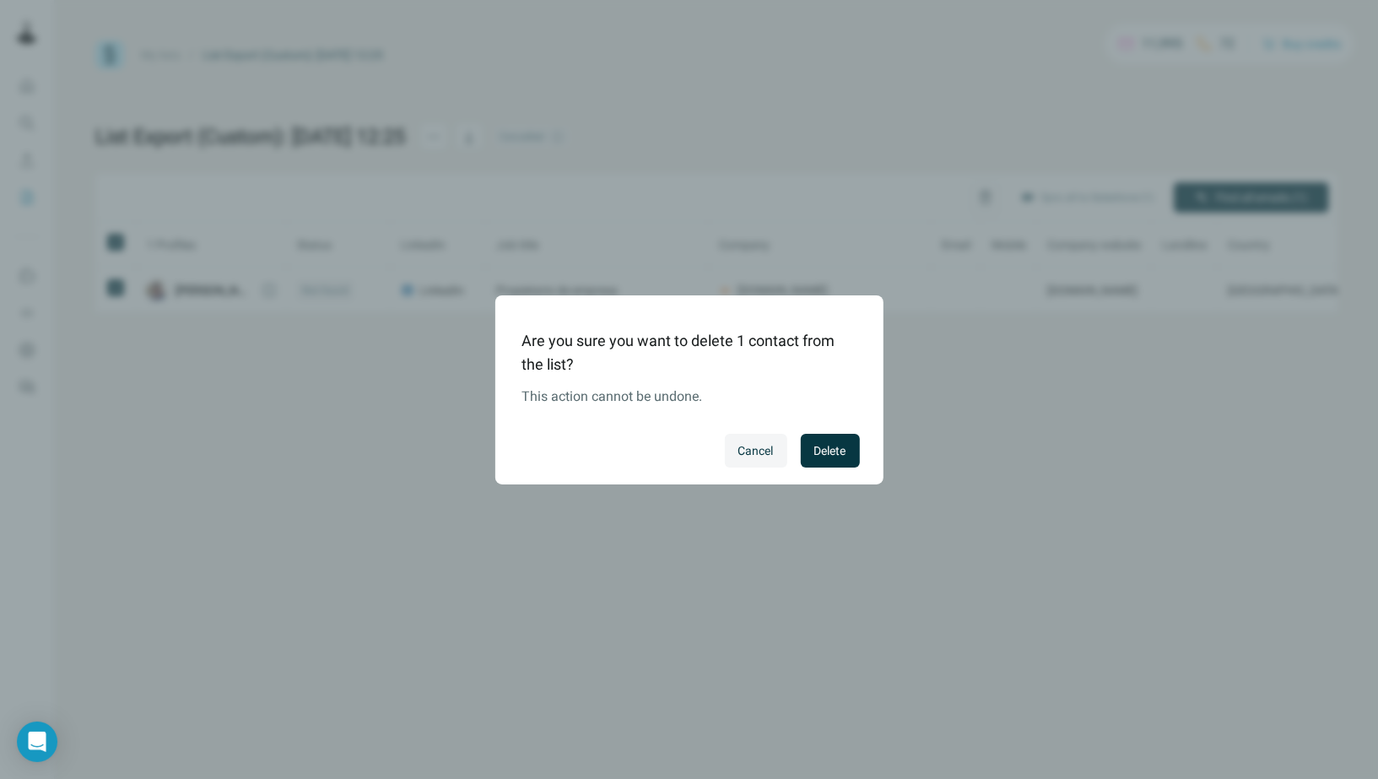
click at [835, 450] on span "Delete" at bounding box center [830, 450] width 32 height 17
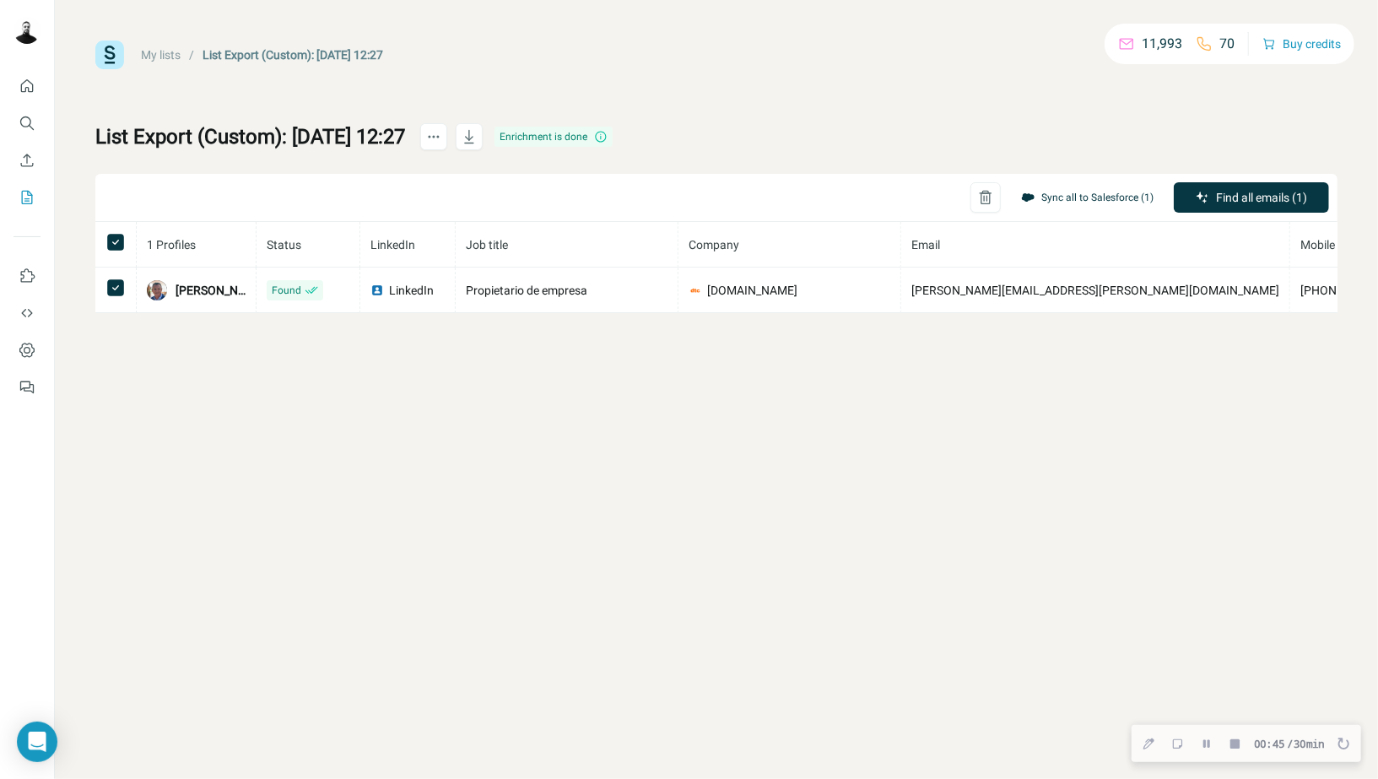
click at [1067, 202] on button "Sync all to Salesforce (1)" at bounding box center [1087, 197] width 156 height 25
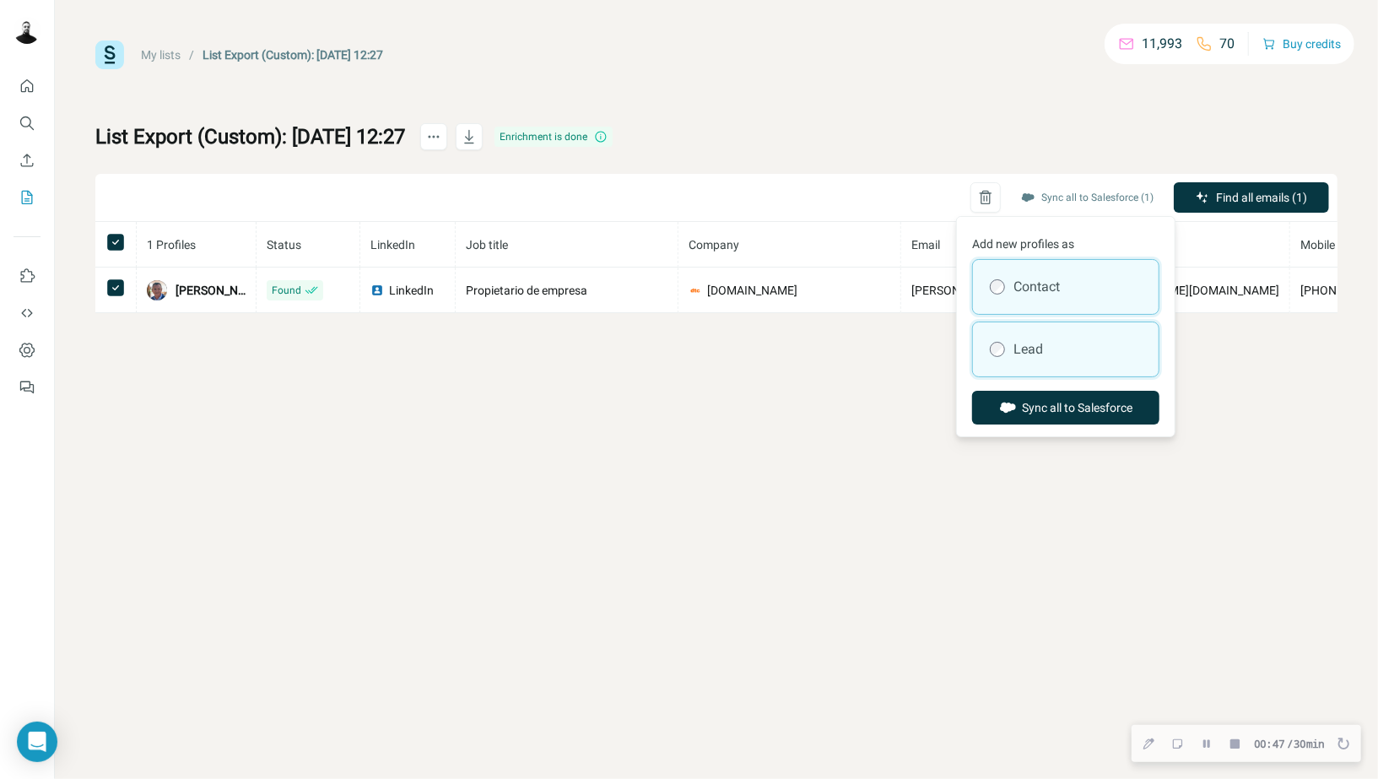
click at [1021, 355] on label "Lead" at bounding box center [1028, 349] width 30 height 20
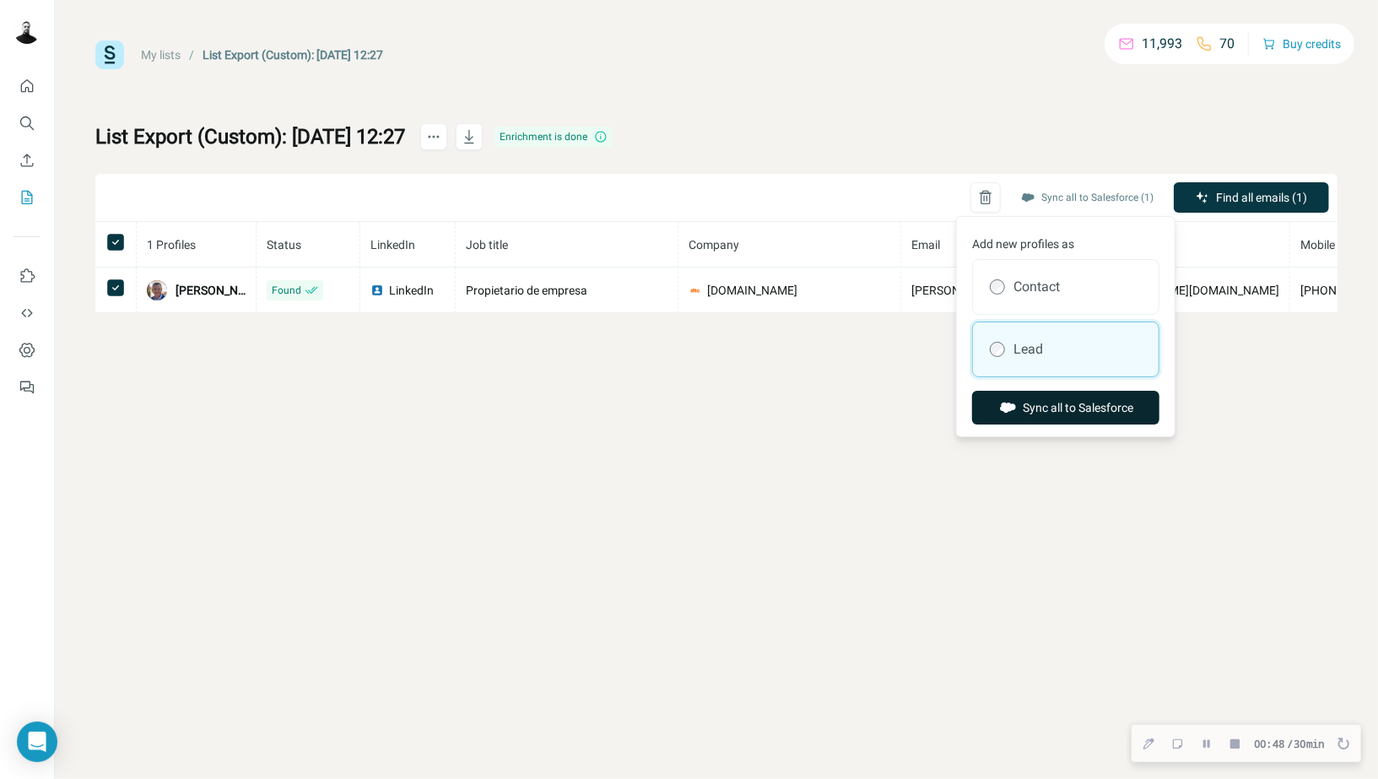
click at [1099, 408] on button "Sync all to Salesforce" at bounding box center [1065, 408] width 187 height 34
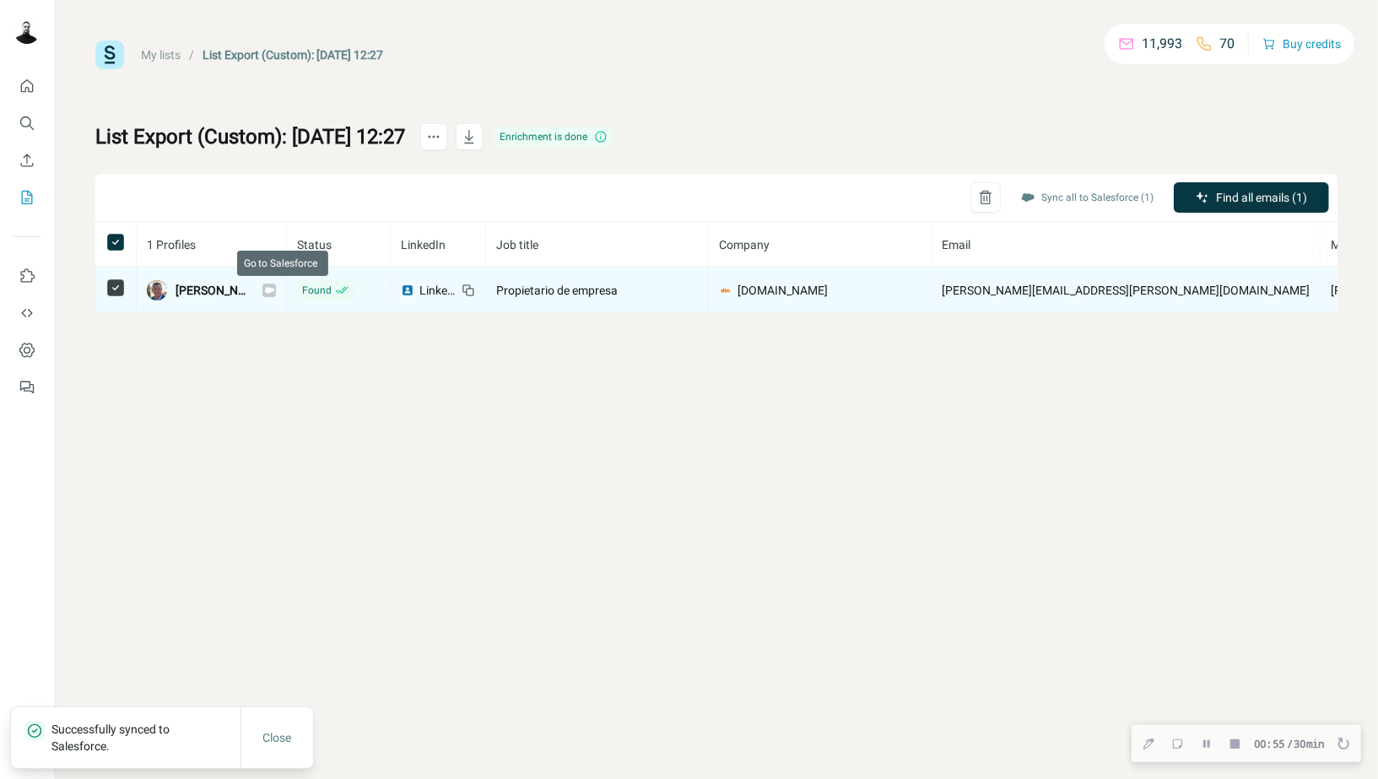
click at [274, 289] on icon at bounding box center [269, 290] width 9 height 6
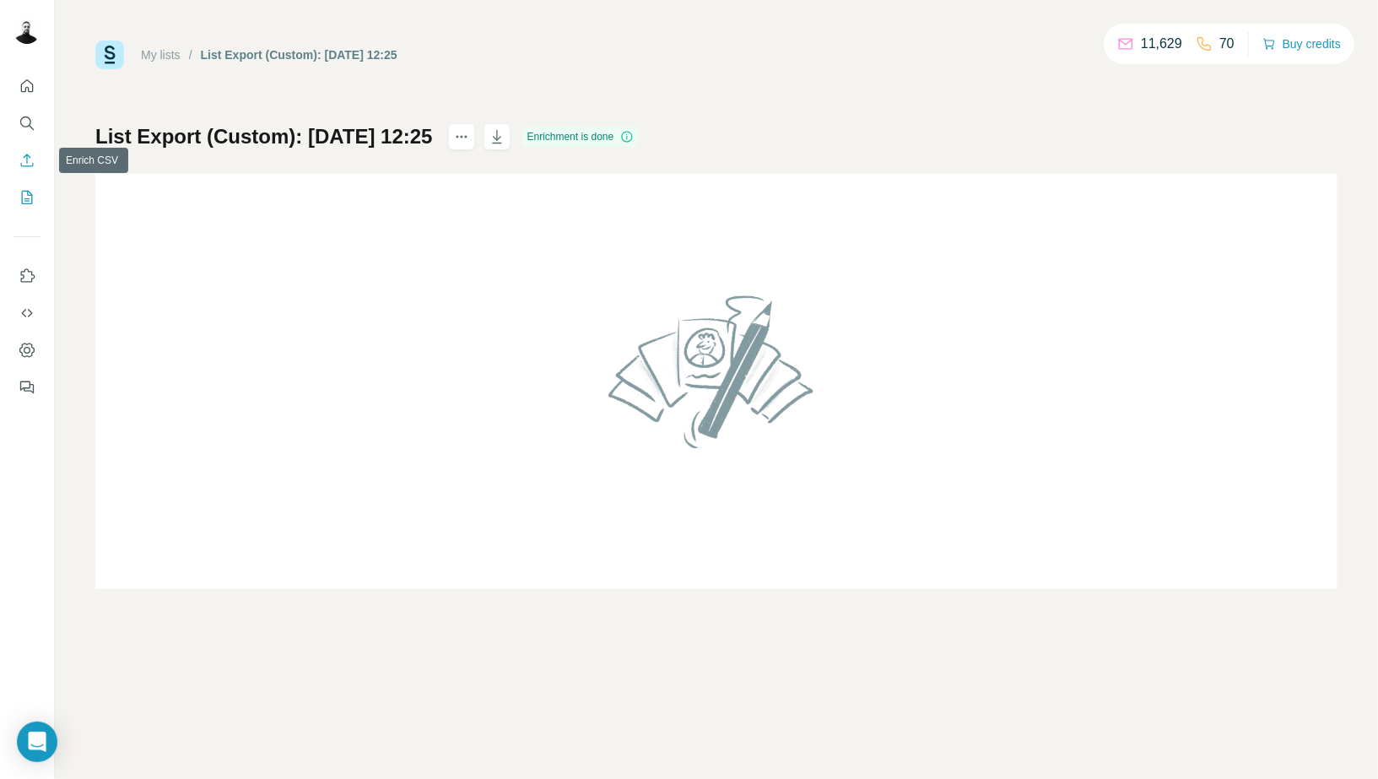
click at [27, 161] on icon "Enrich CSV" at bounding box center [27, 160] width 13 height 13
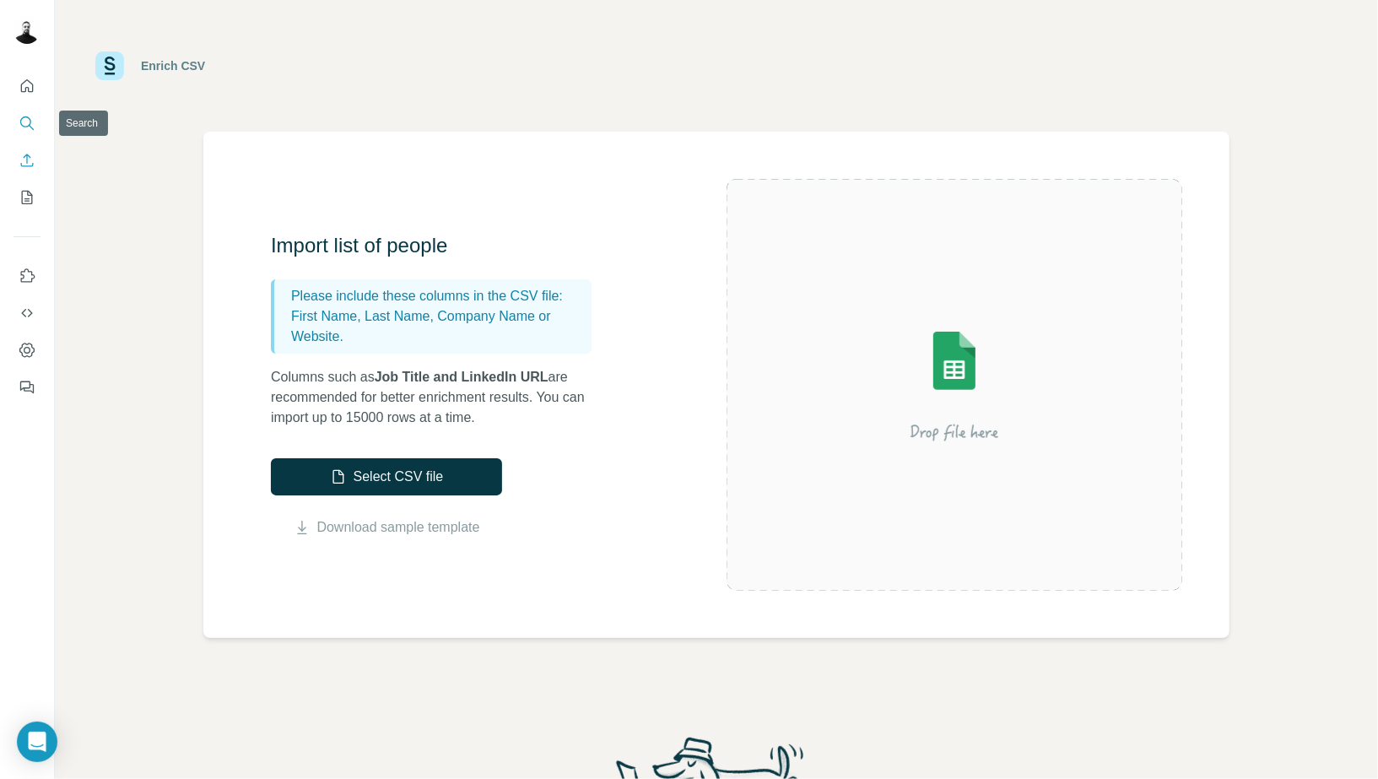
click at [19, 115] on icon "Search" at bounding box center [27, 123] width 17 height 17
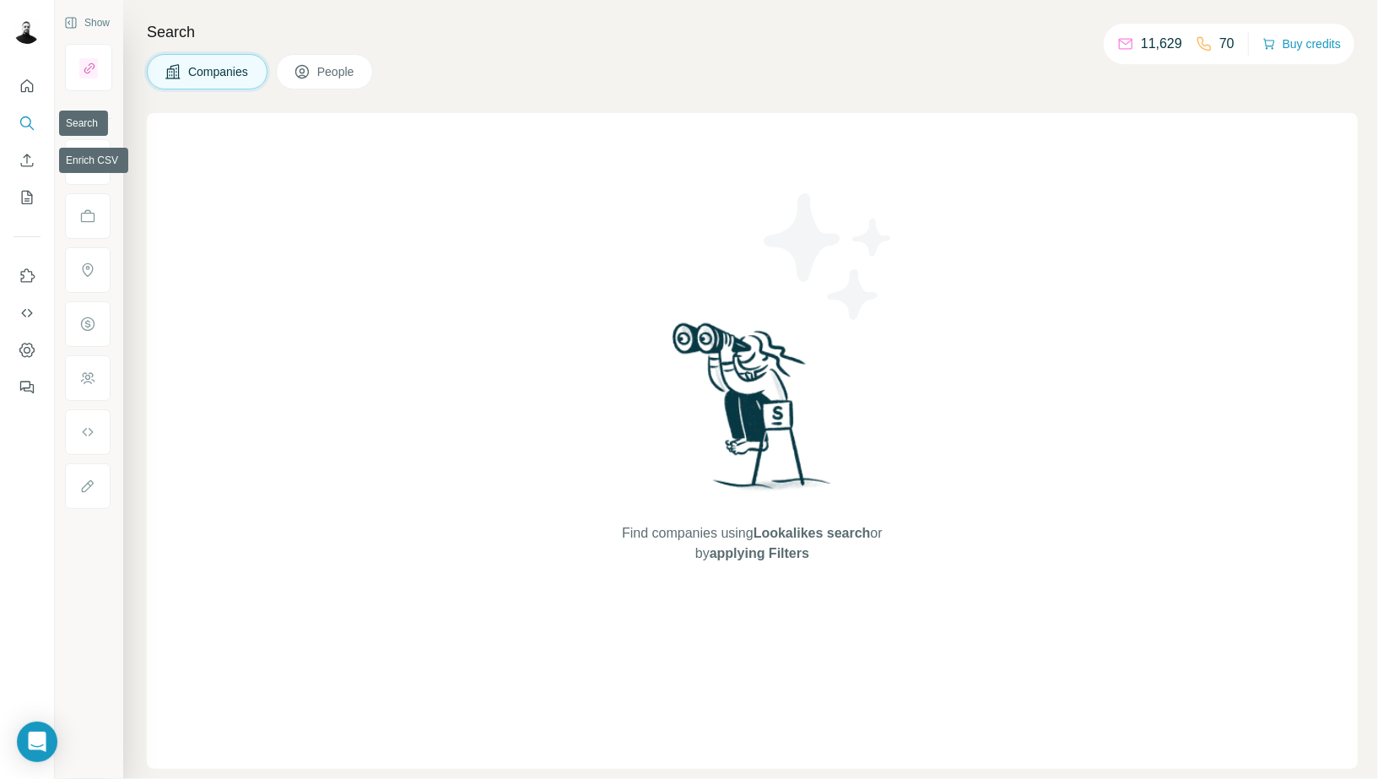
click at [20, 185] on button "My lists" at bounding box center [26, 197] width 27 height 30
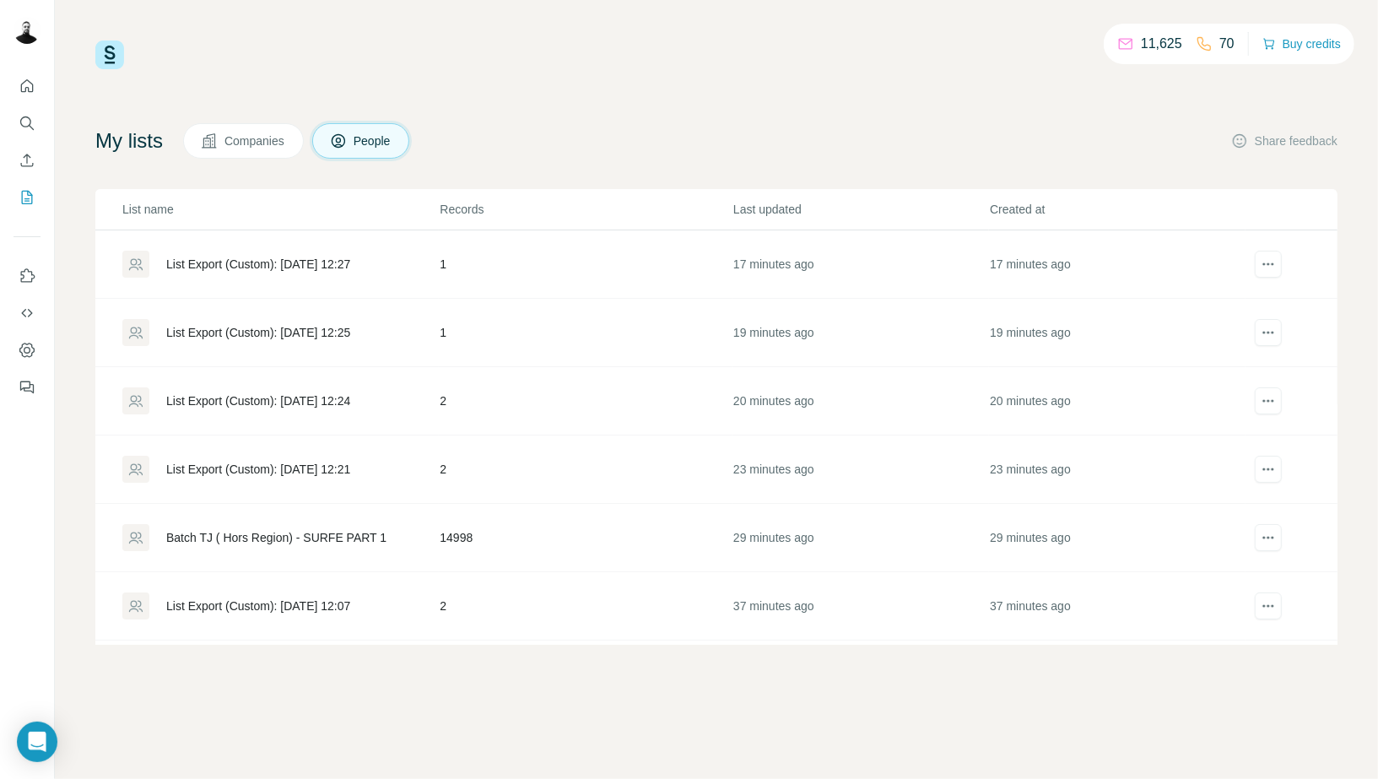
click at [285, 261] on div "List Export (Custom): [DATE] 12:27" at bounding box center [258, 264] width 184 height 17
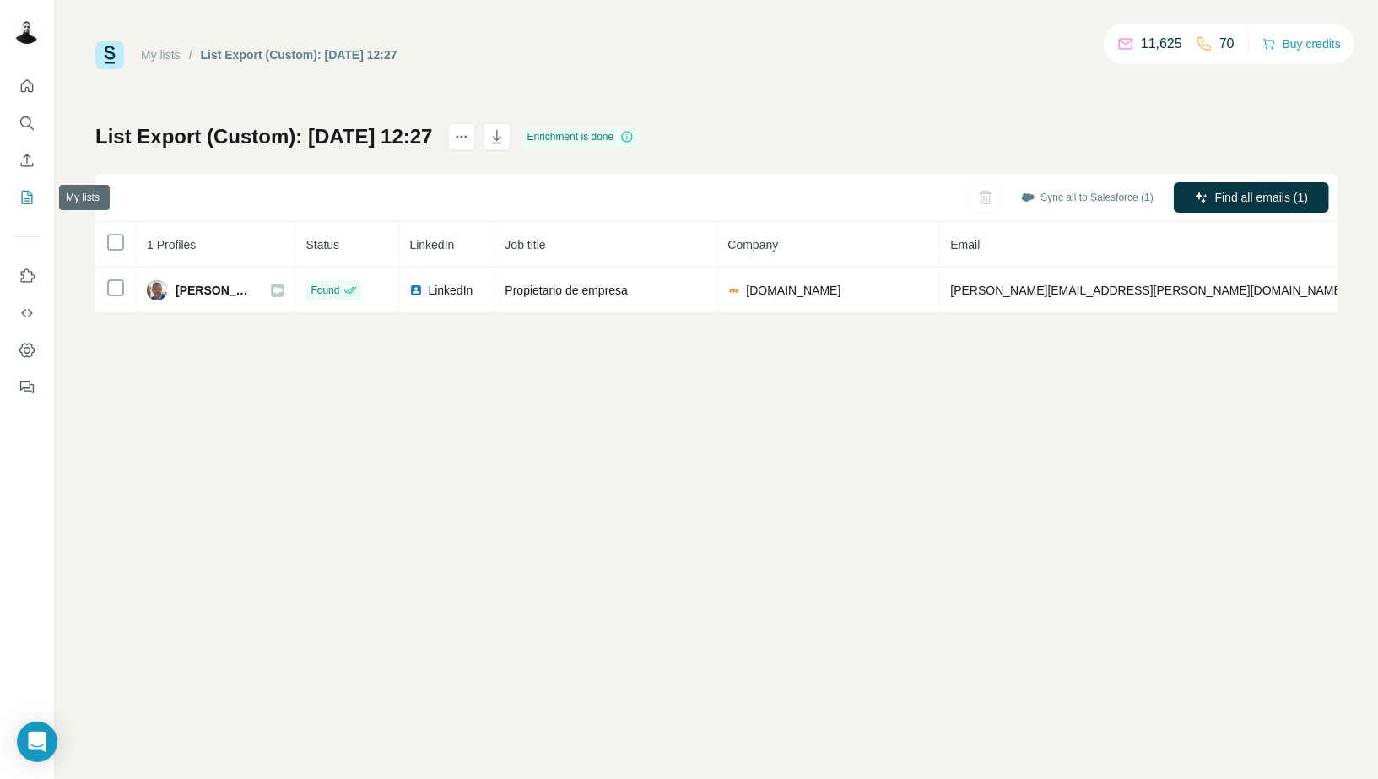
click at [27, 192] on icon "My lists" at bounding box center [28, 196] width 8 height 11
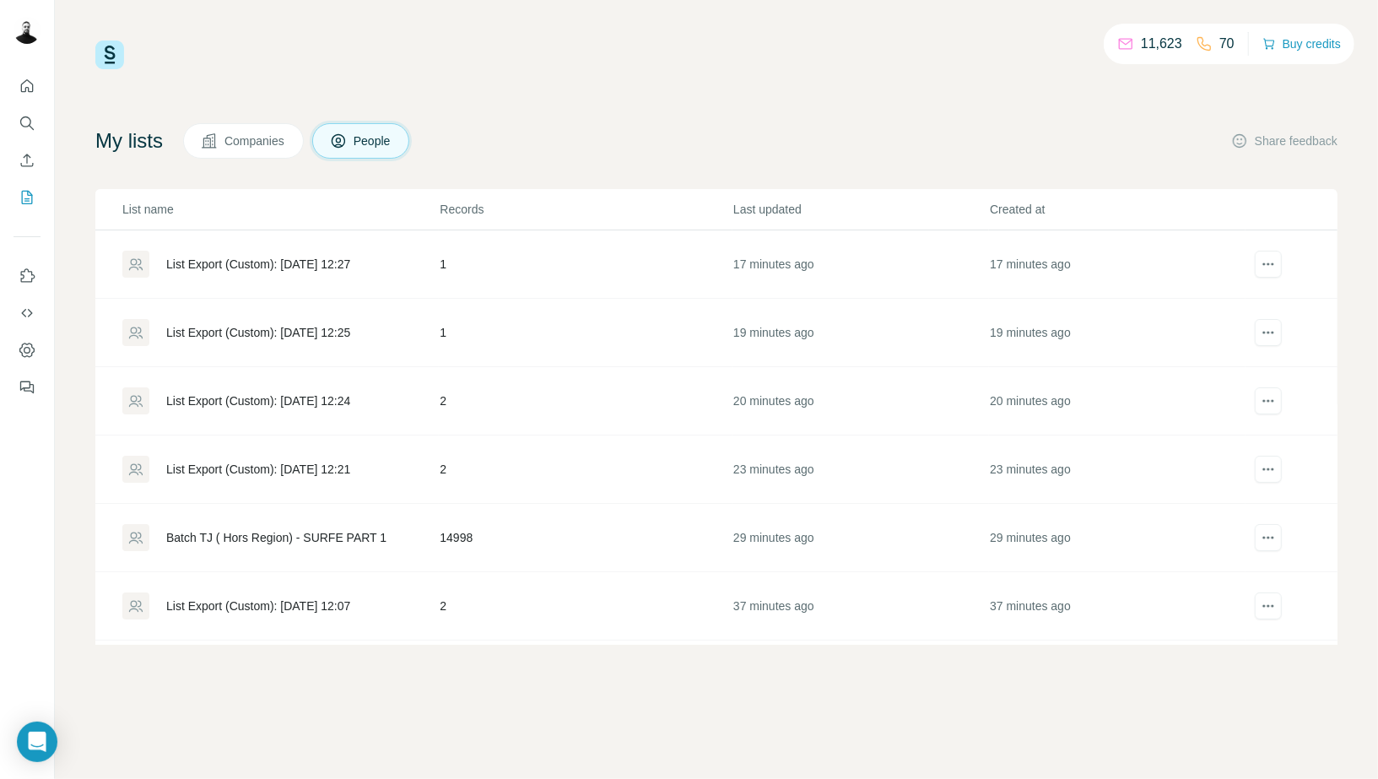
scroll to position [49, 0]
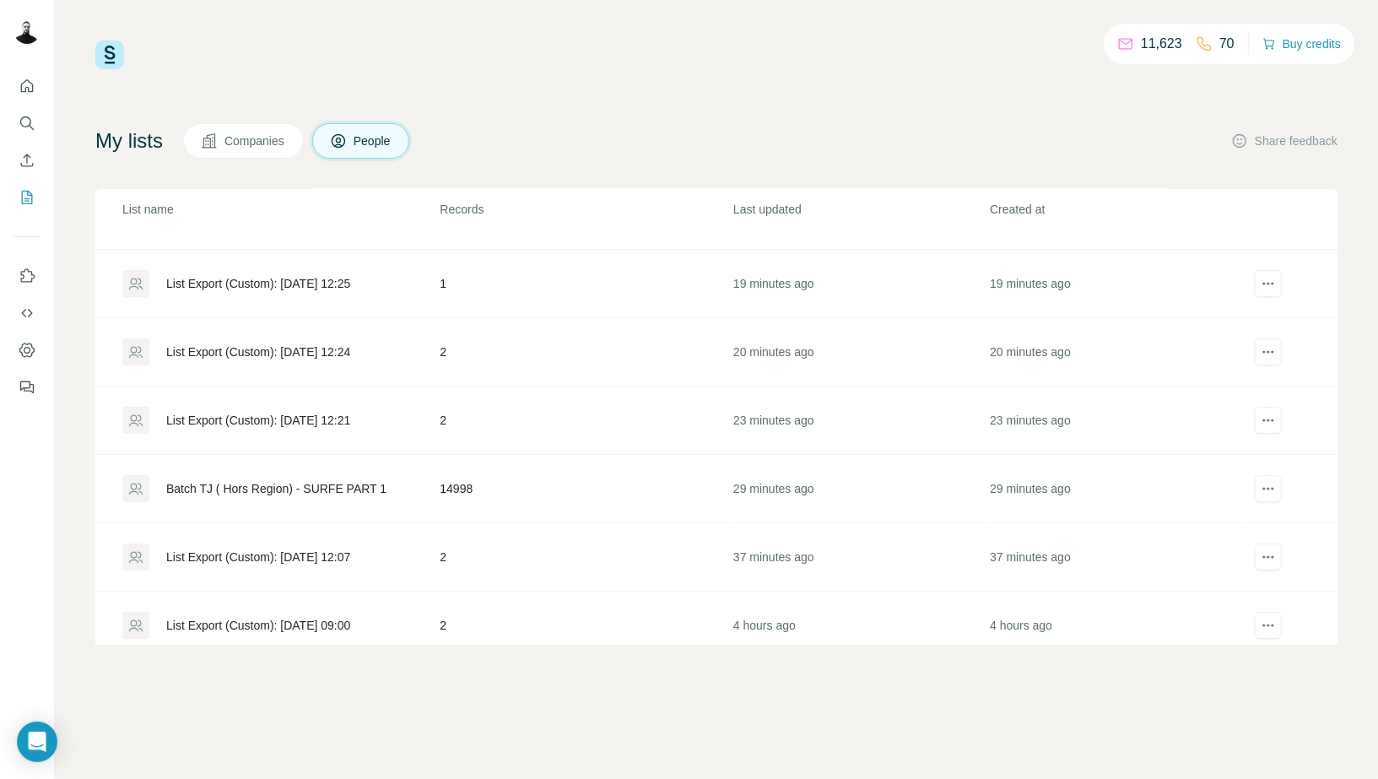
click at [223, 484] on div "Batch TJ ( Hors Region) - SURFE PART 1" at bounding box center [276, 488] width 220 height 17
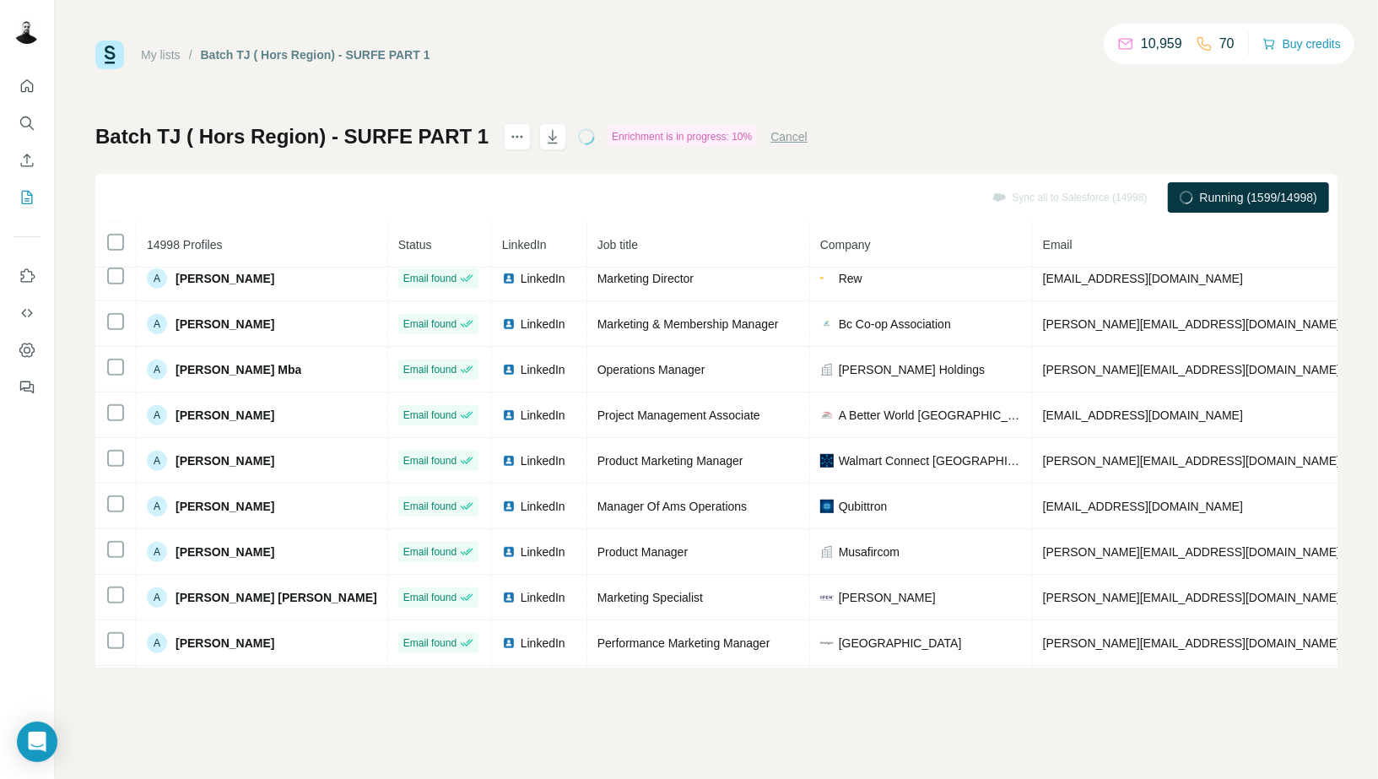
scroll to position [964, 0]
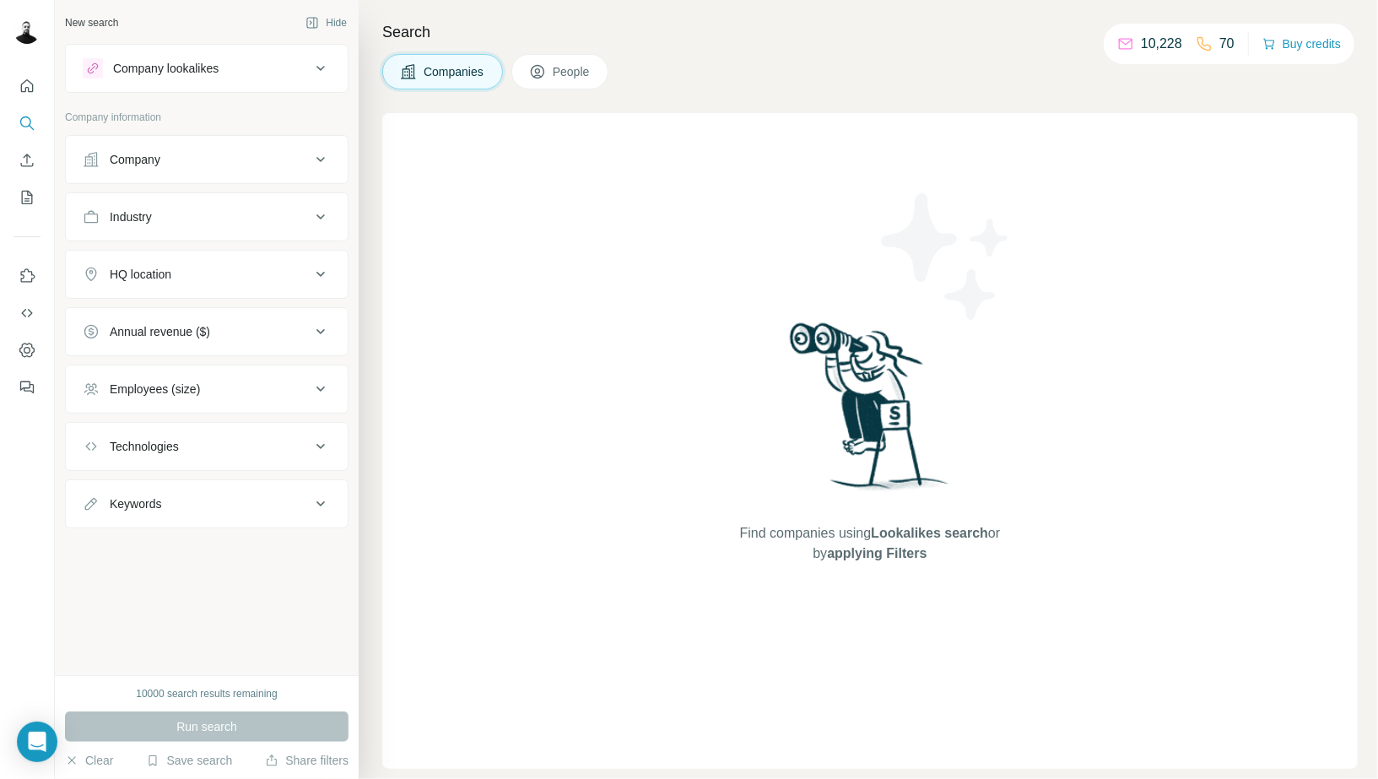
click at [46, 89] on div at bounding box center [27, 232] width 54 height 342
click at [21, 89] on icon "Quick start" at bounding box center [27, 85] width 13 height 13
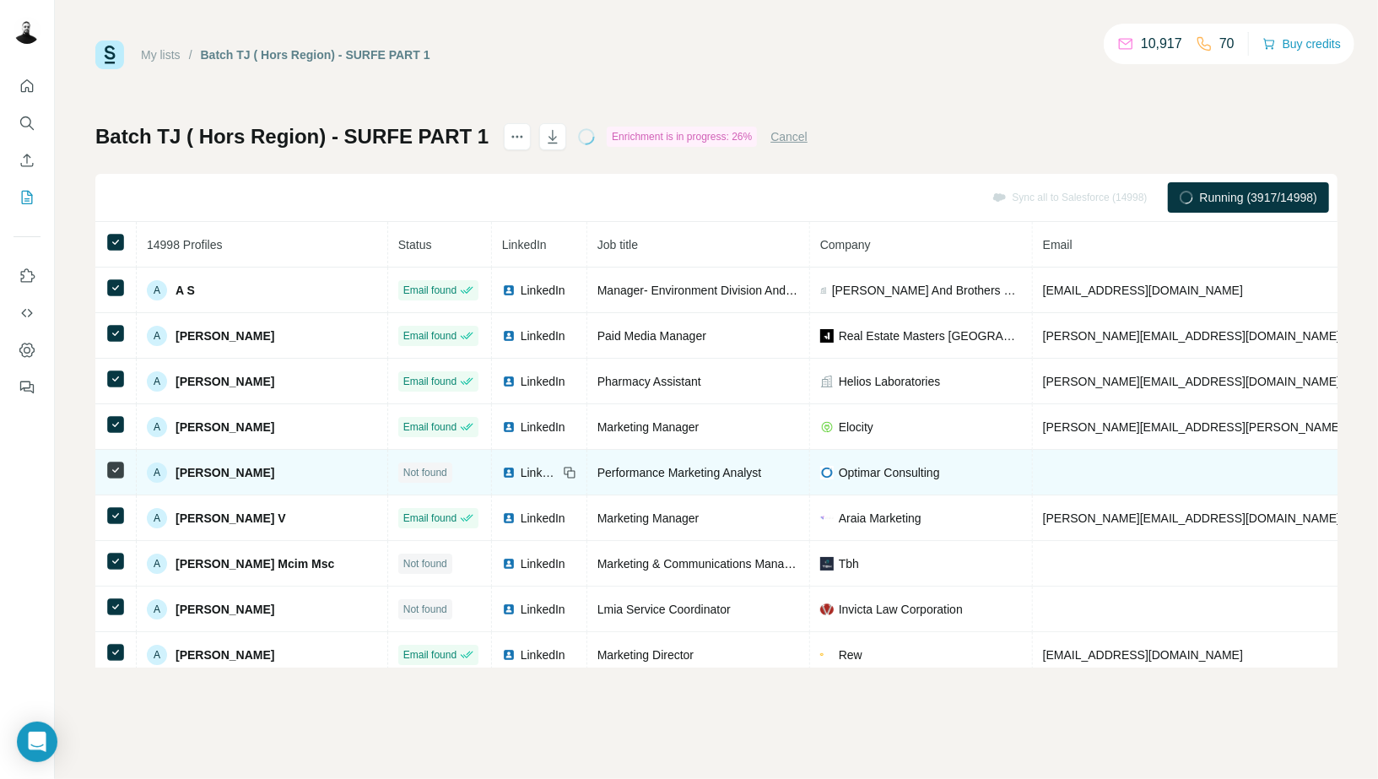
scroll to position [964, 0]
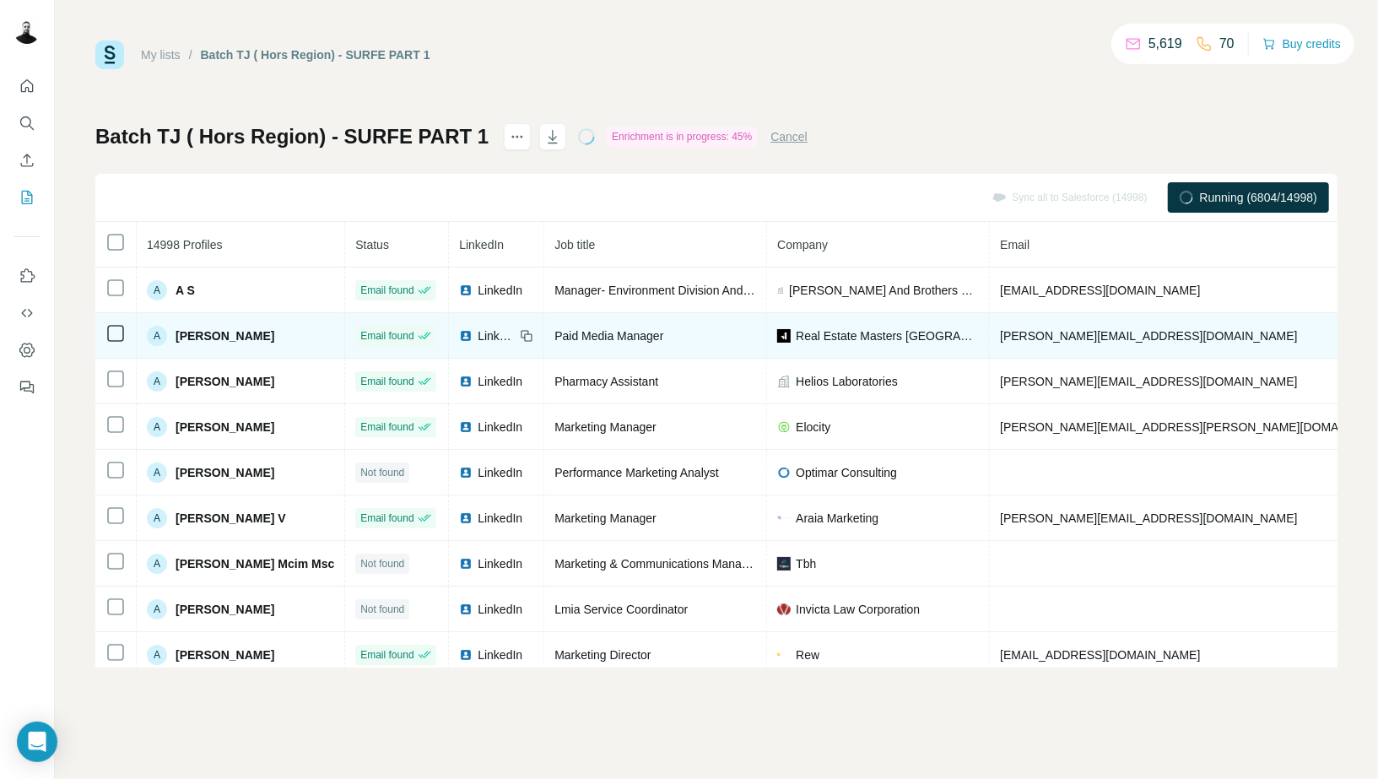
scroll to position [62, 0]
